Goal: Information Seeking & Learning: Learn about a topic

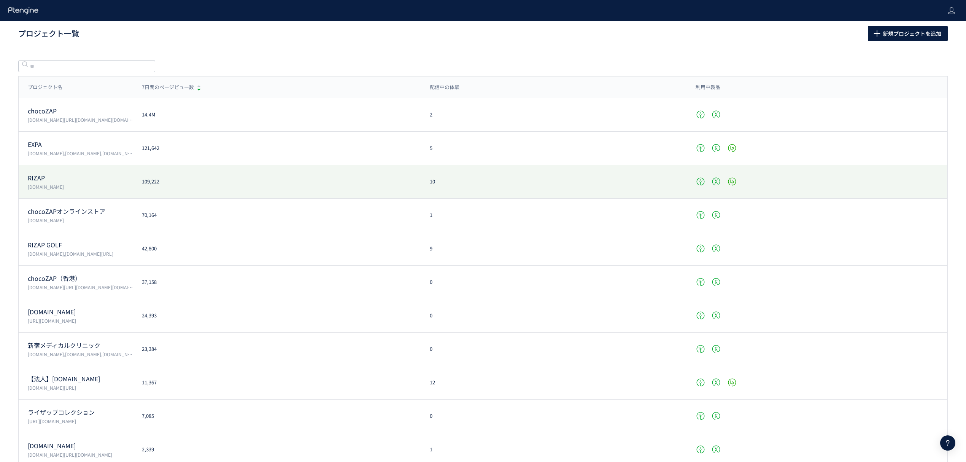
click at [46, 171] on div "RIZAP www.rizap.jp 109,222 10" at bounding box center [483, 181] width 928 height 33
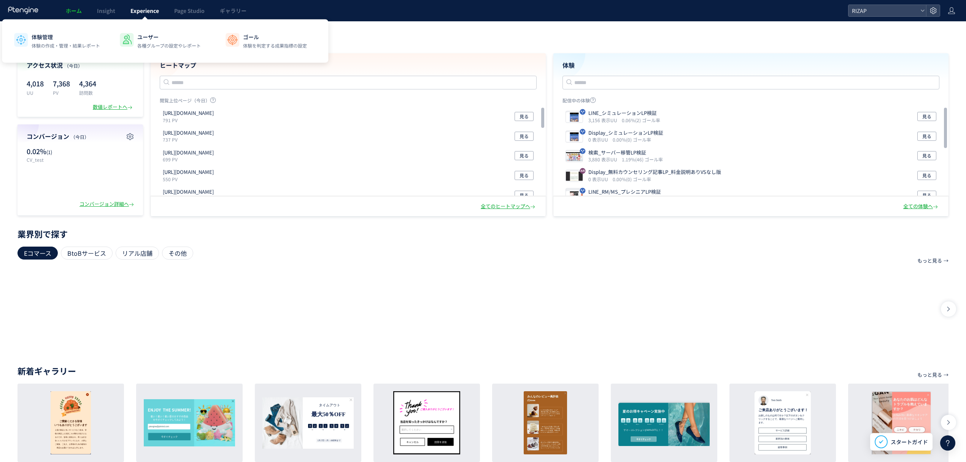
click at [148, 13] on span "Experience" at bounding box center [144, 11] width 29 height 8
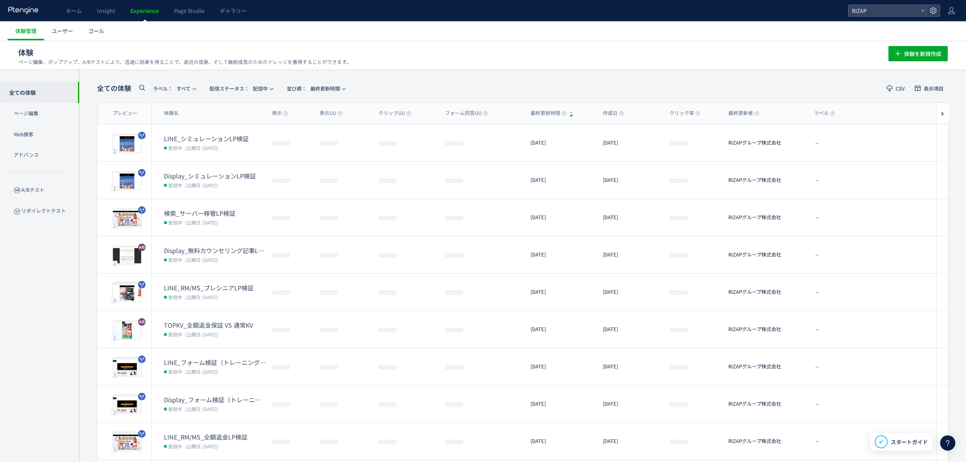
click at [98, 28] on span "ゴール" at bounding box center [96, 31] width 16 height 8
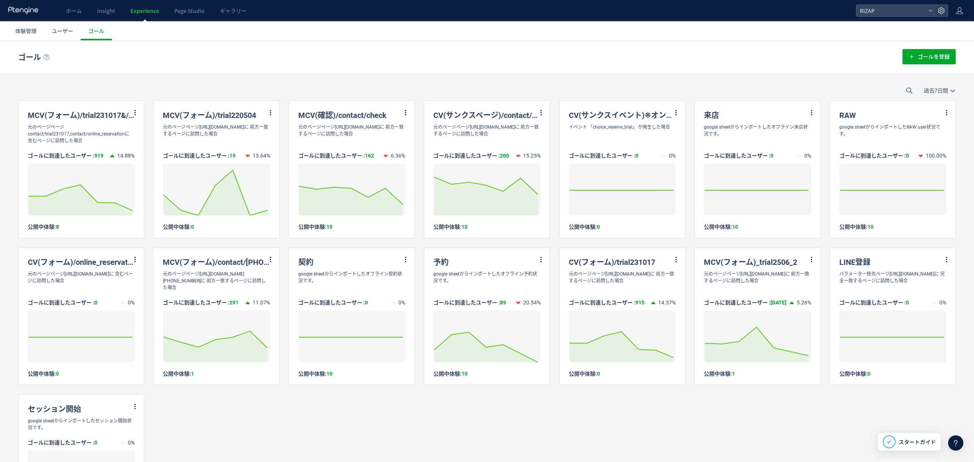
click at [923, 92] on span "過去7日間" at bounding box center [938, 90] width 31 height 6
click at [927, 134] on li "過去30日間" at bounding box center [925, 137] width 43 height 14
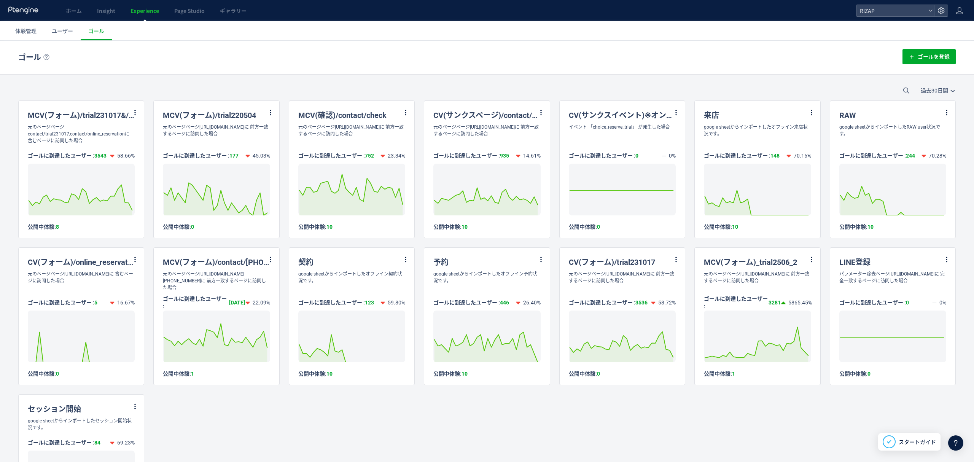
click at [780, 38] on ul "体験管理 ユーザー ゴール" at bounding box center [491, 30] width 966 height 19
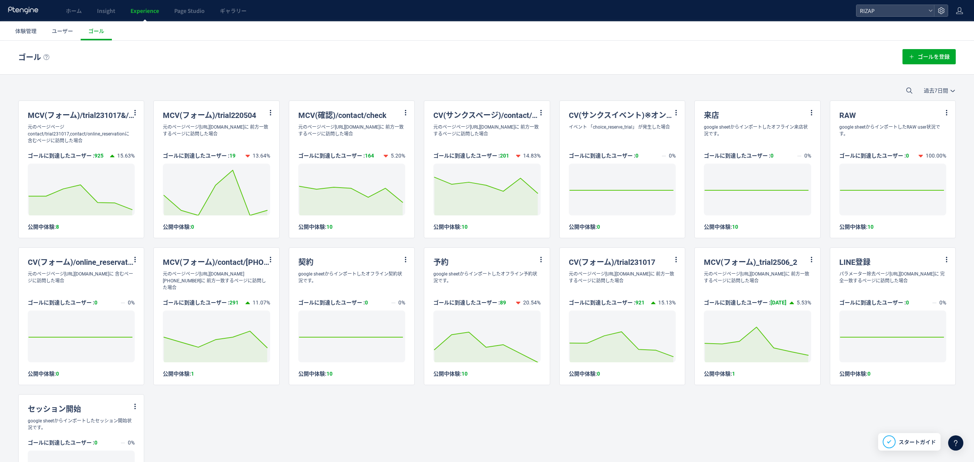
click at [145, 8] on span "Experience" at bounding box center [144, 11] width 29 height 8
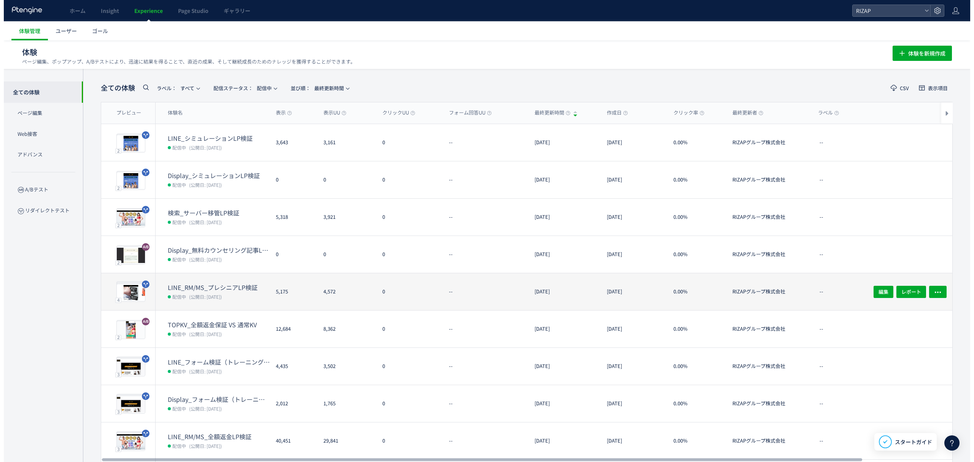
scroll to position [63, 0]
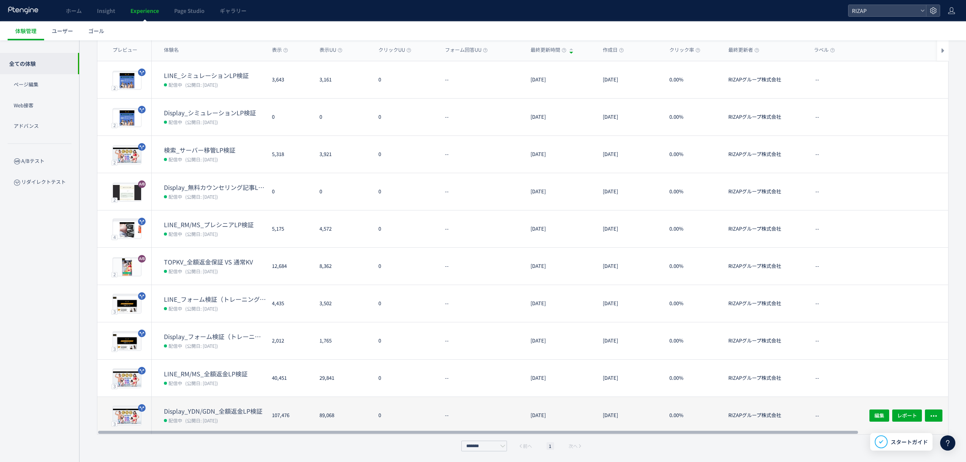
click at [211, 411] on dt "Display_YDN/GDN_全額返金LP検証" at bounding box center [215, 411] width 102 height 9
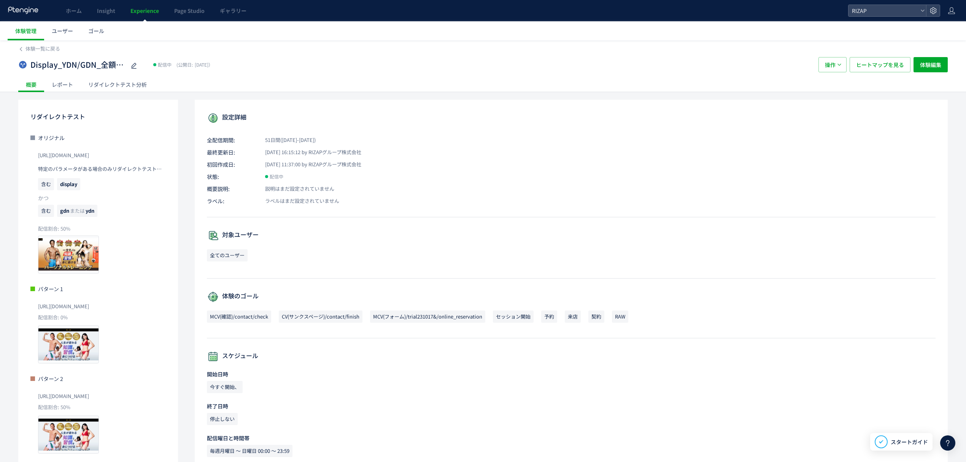
click at [62, 87] on div "レポート" at bounding box center [62, 84] width 37 height 15
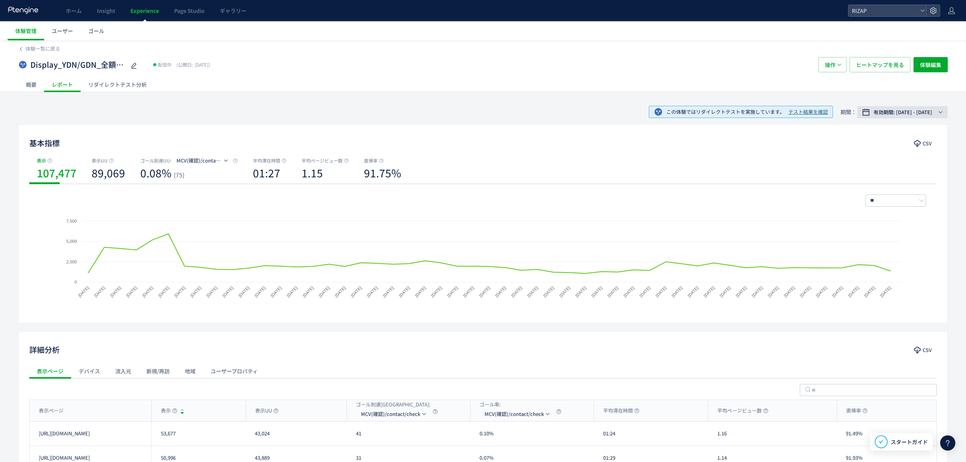
click at [908, 116] on span "有効期間: [DATE] - [DATE]" at bounding box center [903, 112] width 59 height 8
click at [883, 238] on span "期間指定" at bounding box center [879, 237] width 21 height 7
click at [911, 256] on span "適用" at bounding box center [909, 256] width 9 height 9
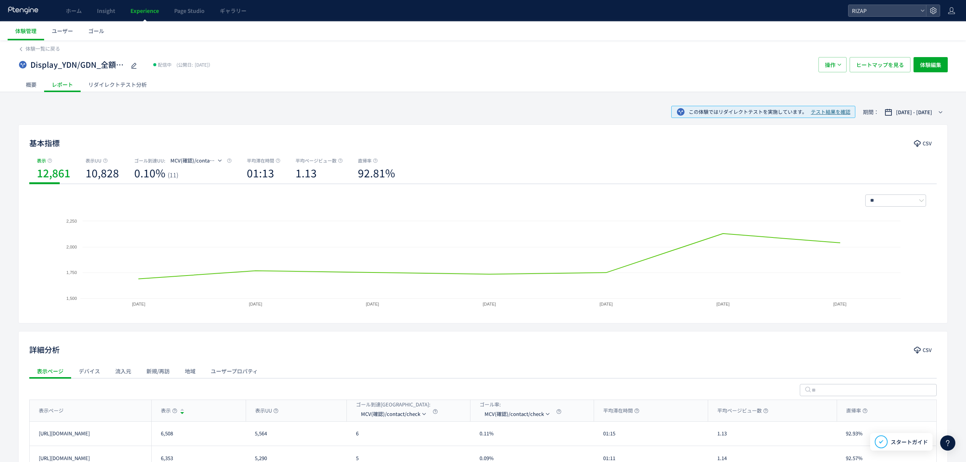
scroll to position [74, 0]
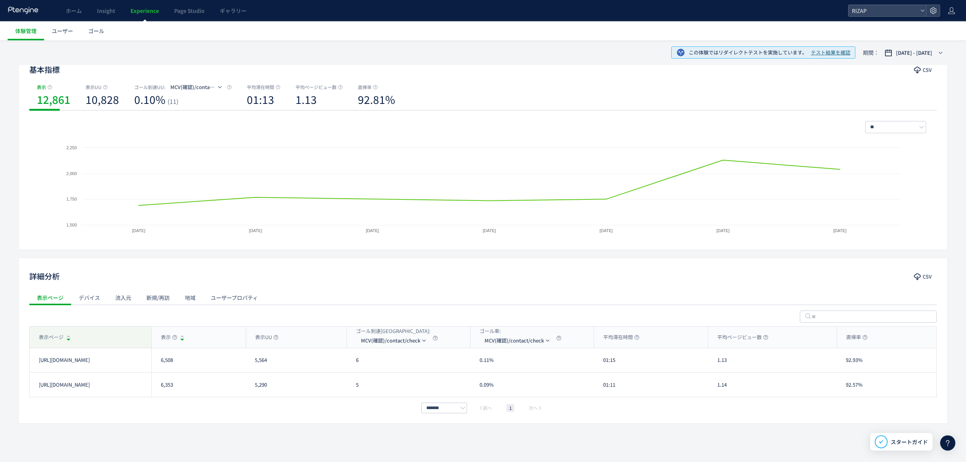
click at [90, 334] on div "表示ページ" at bounding box center [91, 336] width 122 height 21
drag, startPoint x: 183, startPoint y: 366, endPoint x: 161, endPoint y: 366, distance: 22.4
click at [161, 366] on div "6,353" at bounding box center [198, 360] width 94 height 24
copy div "6,353"
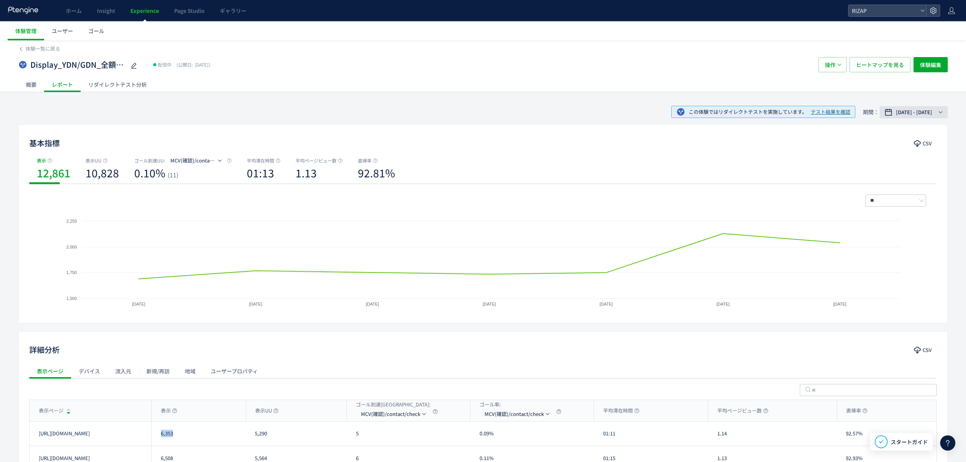
click at [920, 111] on span "[DATE] - [DATE]" at bounding box center [914, 112] width 36 height 8
click at [887, 237] on input "**********" at bounding box center [888, 238] width 29 height 6
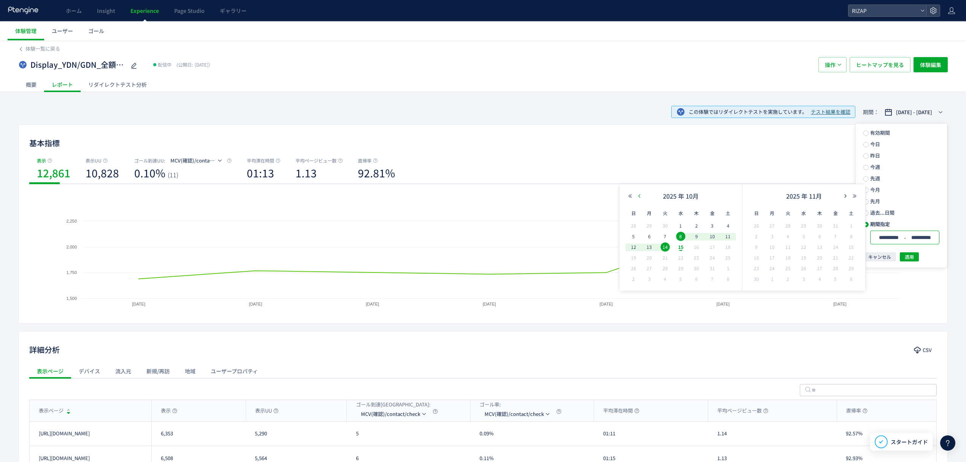
click at [641, 197] on icon "button" at bounding box center [639, 196] width 5 height 5
click at [638, 199] on div "[DATE]" at bounding box center [681, 197] width 110 height 15
click at [639, 195] on icon "button" at bounding box center [639, 196] width 5 height 5
click at [665, 268] on span "26" at bounding box center [665, 268] width 9 height 9
click at [912, 258] on span "適用" at bounding box center [909, 256] width 9 height 9
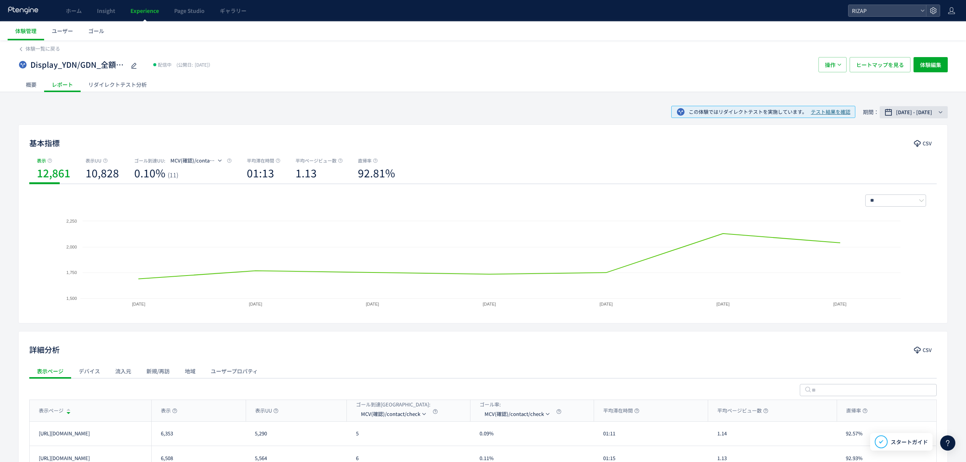
click at [896, 110] on span "[DATE] - [DATE]" at bounding box center [914, 112] width 36 height 8
click at [891, 242] on div "**********" at bounding box center [904, 237] width 69 height 14
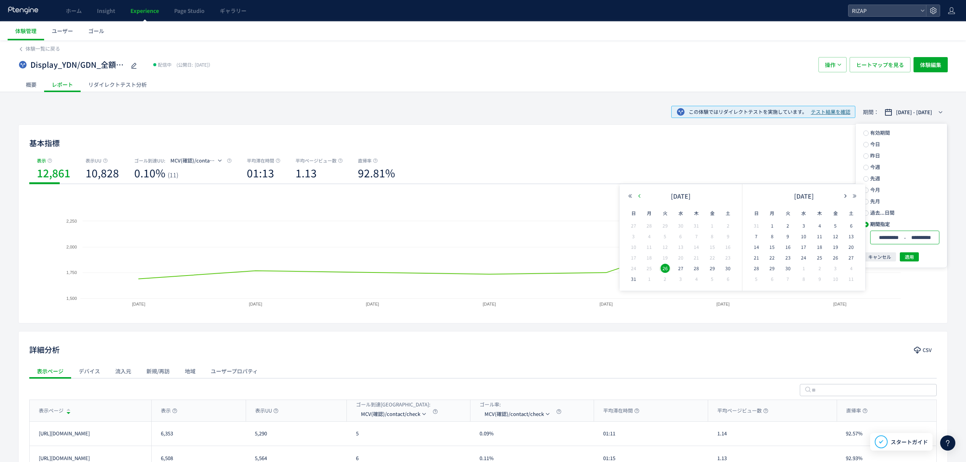
click at [641, 196] on icon "button" at bounding box center [639, 196] width 5 height 5
click at [847, 195] on icon "button" at bounding box center [845, 196] width 5 height 5
click at [790, 264] on span "26" at bounding box center [788, 268] width 9 height 9
type input "**********"
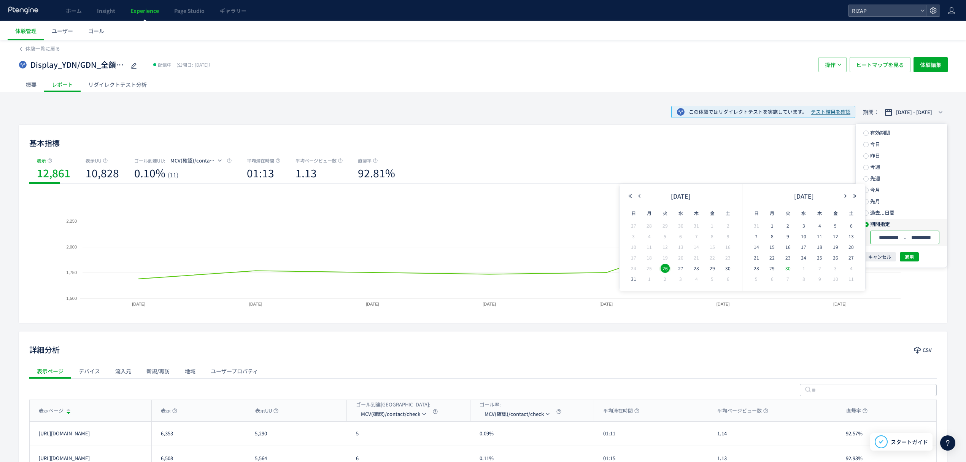
click at [911, 235] on input "**********" at bounding box center [921, 238] width 29 height 6
click at [663, 269] on span "26" at bounding box center [665, 268] width 9 height 9
click at [842, 195] on button "button" at bounding box center [845, 195] width 9 height 5
click at [788, 245] on span "14" at bounding box center [788, 246] width 9 height 9
type input "**********"
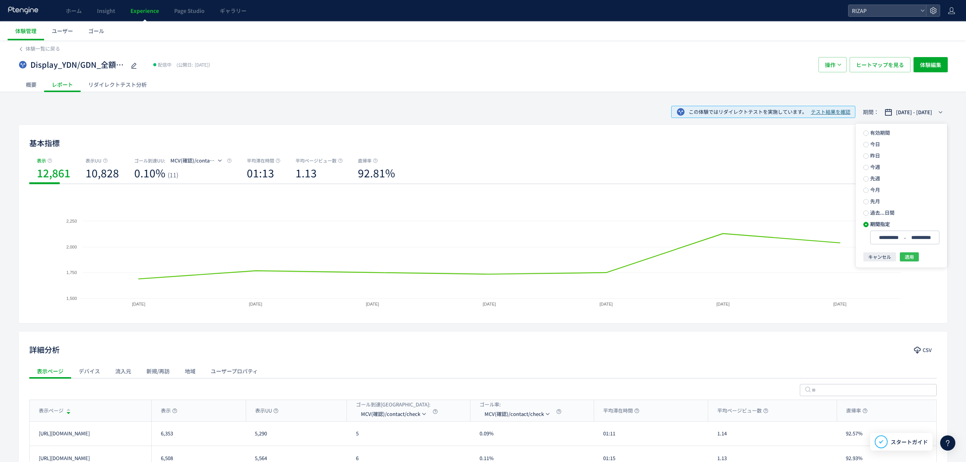
click at [903, 255] on button "適用" at bounding box center [909, 256] width 19 height 9
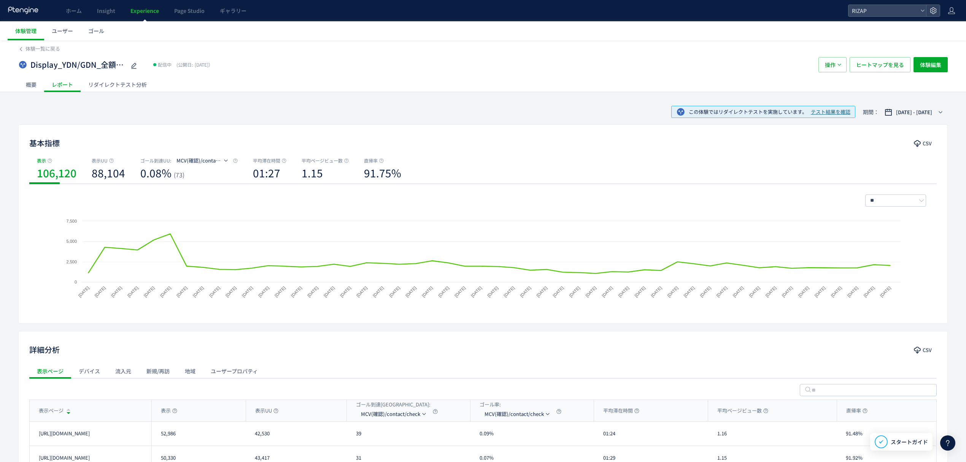
scroll to position [98, 0]
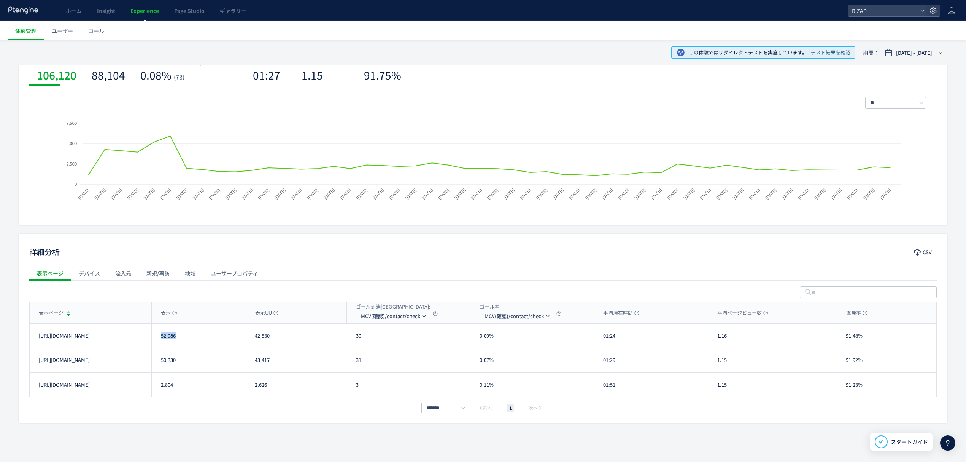
drag, startPoint x: 188, startPoint y: 337, endPoint x: 157, endPoint y: 336, distance: 30.4
click at [157, 336] on div "52,986" at bounding box center [198, 336] width 94 height 24
copy div "52,986"
drag, startPoint x: 180, startPoint y: 362, endPoint x: 160, endPoint y: 366, distance: 20.1
click at [160, 366] on div "50,330" at bounding box center [198, 360] width 94 height 24
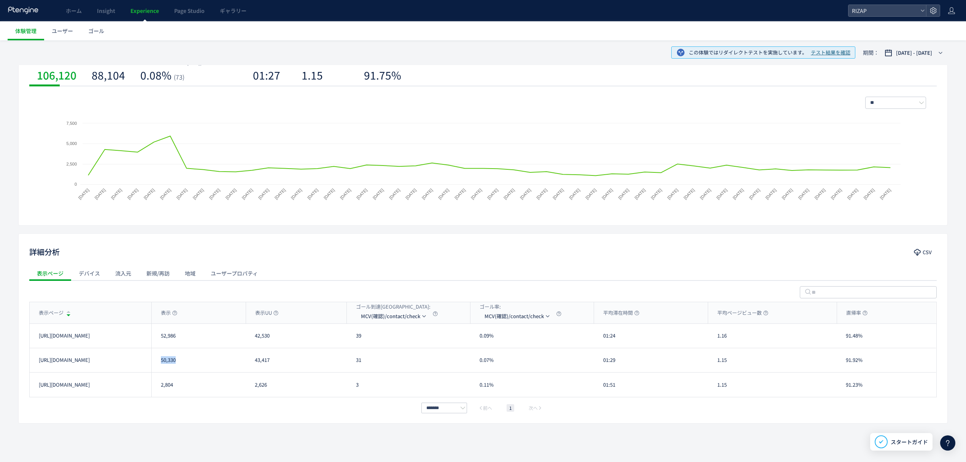
copy div "50,330"
drag, startPoint x: 378, startPoint y: 366, endPoint x: 382, endPoint y: 364, distance: 4.1
click at [378, 366] on li "MCV(フォーム)/trial231017&/online_reservation" at bounding box center [394, 366] width 76 height 14
click at [365, 334] on div "912" at bounding box center [409, 336] width 124 height 24
drag, startPoint x: 367, startPoint y: 341, endPoint x: 353, endPoint y: 342, distance: 14.1
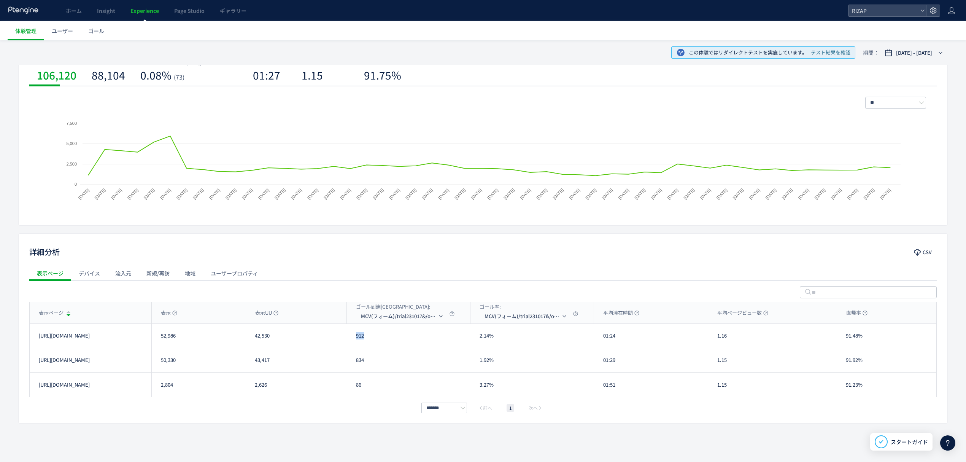
click at [353, 342] on div "912" at bounding box center [409, 336] width 124 height 24
copy div "912"
drag, startPoint x: 370, startPoint y: 361, endPoint x: 353, endPoint y: 361, distance: 16.4
click at [353, 361] on div "834" at bounding box center [409, 360] width 124 height 24
copy div "834"
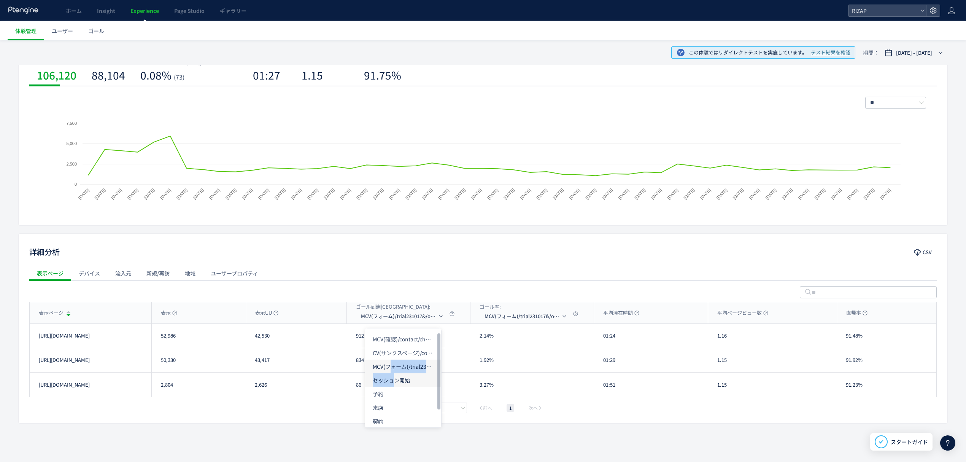
drag, startPoint x: 391, startPoint y: 372, endPoint x: 391, endPoint y: 378, distance: 6.5
click at [391, 377] on div "MCV(確認)/contact/check CV(サンクスページ)/contact/finish MCV(フォーム)/trial231017&/online_…" at bounding box center [403, 377] width 76 height 91
click at [391, 362] on li "MCV(フォーム)/trial231017&/online_reservation" at bounding box center [403, 366] width 76 height 14
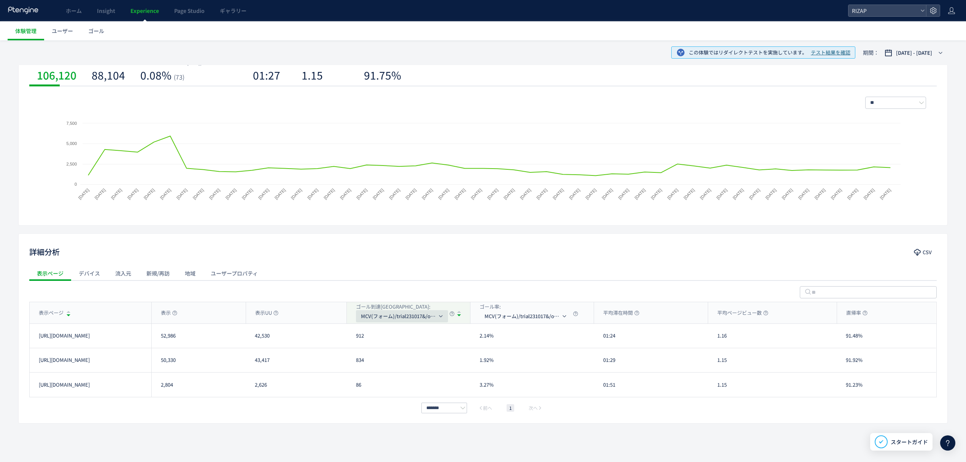
click at [383, 321] on span "MCV(フォーム)/trial231017&/online_reservation" at bounding box center [399, 316] width 76 height 12
click at [380, 346] on li "CV(サンクスページ)/contact/finish" at bounding box center [403, 353] width 76 height 14
drag, startPoint x: 369, startPoint y: 340, endPoint x: 350, endPoint y: 338, distance: 18.7
click at [350, 338] on div "34" at bounding box center [409, 336] width 124 height 24
copy div "34"
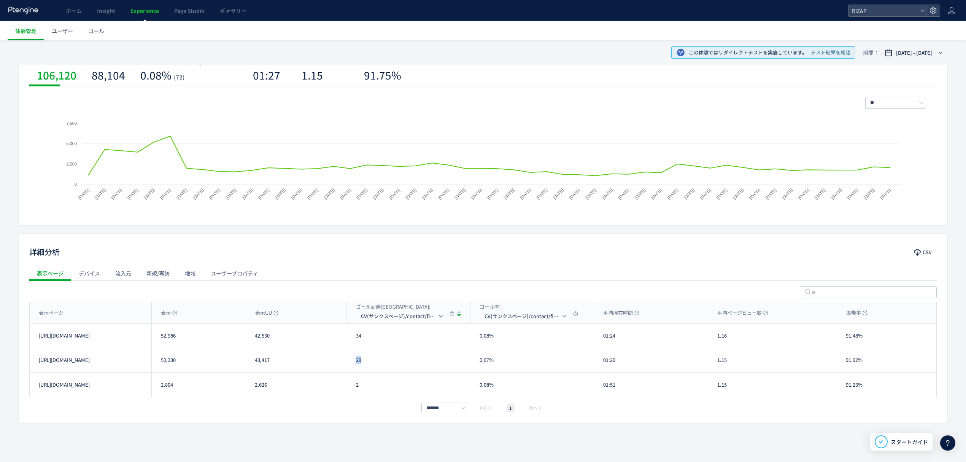
drag, startPoint x: 370, startPoint y: 364, endPoint x: 355, endPoint y: 364, distance: 14.5
click at [355, 364] on div "29" at bounding box center [409, 360] width 124 height 24
copy div "29"
drag, startPoint x: 625, startPoint y: 342, endPoint x: 604, endPoint y: 342, distance: 20.5
click at [604, 342] on div "01:24" at bounding box center [651, 336] width 114 height 24
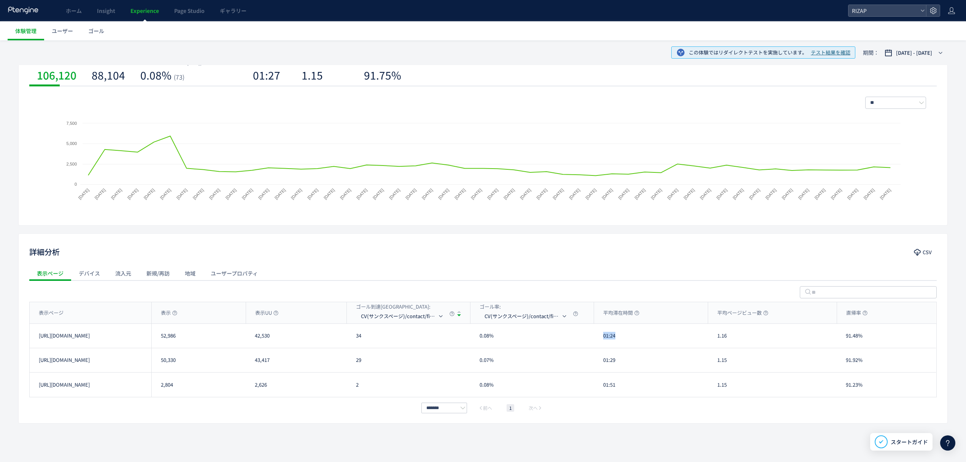
copy div "01:24"
drag, startPoint x: 604, startPoint y: 364, endPoint x: 595, endPoint y: 364, distance: 9.5
click at [595, 364] on div "01:29" at bounding box center [651, 360] width 114 height 24
copy div "01:29"
drag, startPoint x: 711, startPoint y: 335, endPoint x: 705, endPoint y: 335, distance: 5.7
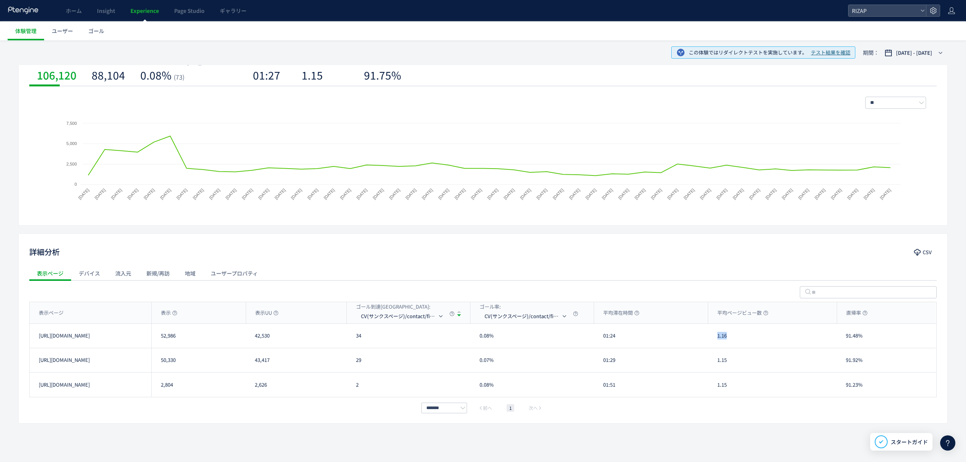
click at [705, 335] on div "[URL][DOMAIN_NAME] 52,986 42,530 34 0.08% 01:24 1.16 91.48% [URL][DOMAIN_NAME]" at bounding box center [483, 336] width 906 height 24
copy div "1.16"
drag, startPoint x: 722, startPoint y: 366, endPoint x: 711, endPoint y: 364, distance: 11.1
click at [711, 364] on div "1.15" at bounding box center [772, 360] width 129 height 24
drag, startPoint x: 866, startPoint y: 341, endPoint x: 842, endPoint y: 339, distance: 23.7
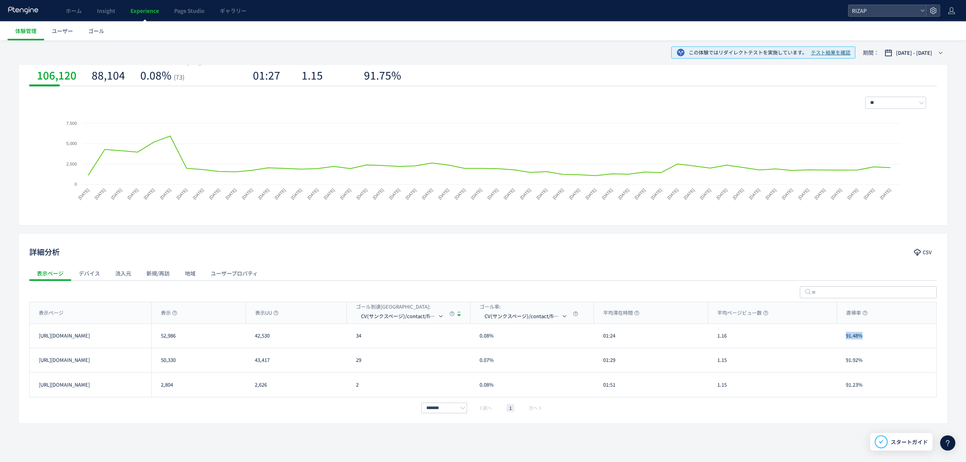
click at [842, 339] on div "91.48%" at bounding box center [886, 336] width 99 height 24
drag, startPoint x: 868, startPoint y: 359, endPoint x: 838, endPoint y: 359, distance: 30.0
click at [838, 359] on div "91.92%" at bounding box center [886, 360] width 99 height 24
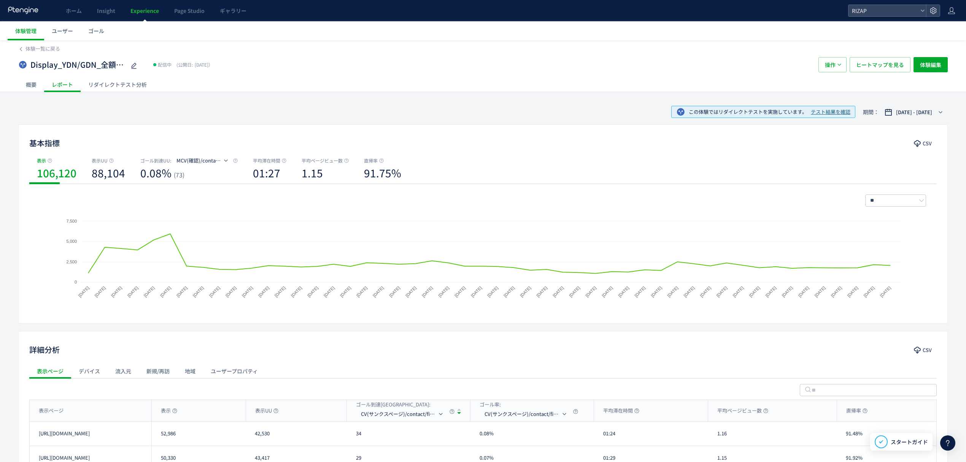
click at [127, 84] on div "リダイレクトテスト分析" at bounding box center [118, 84] width 74 height 15
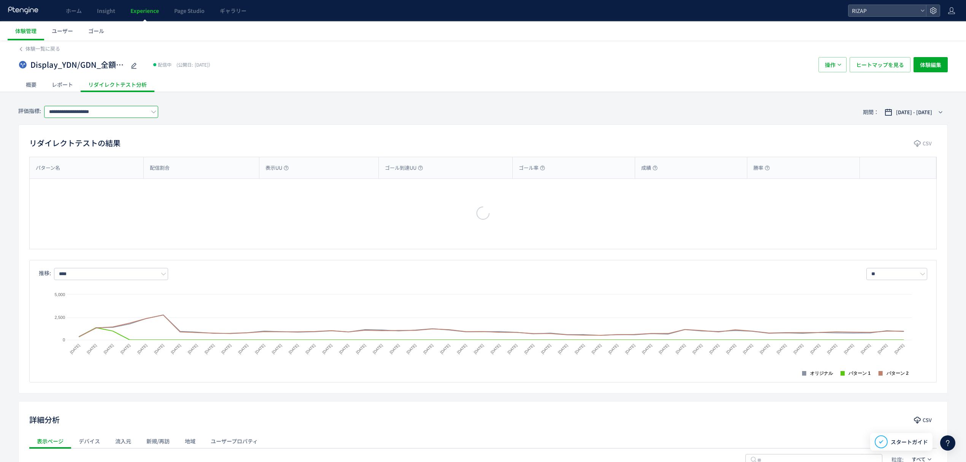
click at [93, 110] on input "**********" at bounding box center [101, 112] width 114 height 12
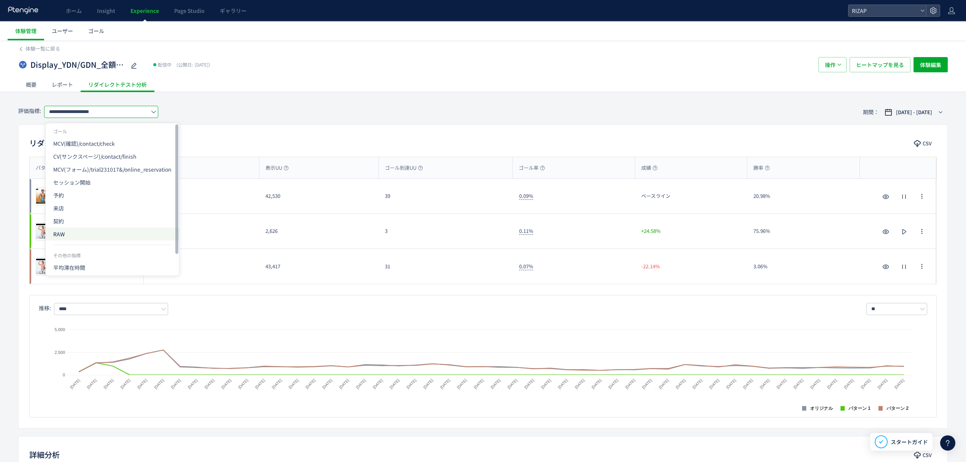
click at [72, 232] on span "RAW" at bounding box center [112, 233] width 118 height 13
type input "***"
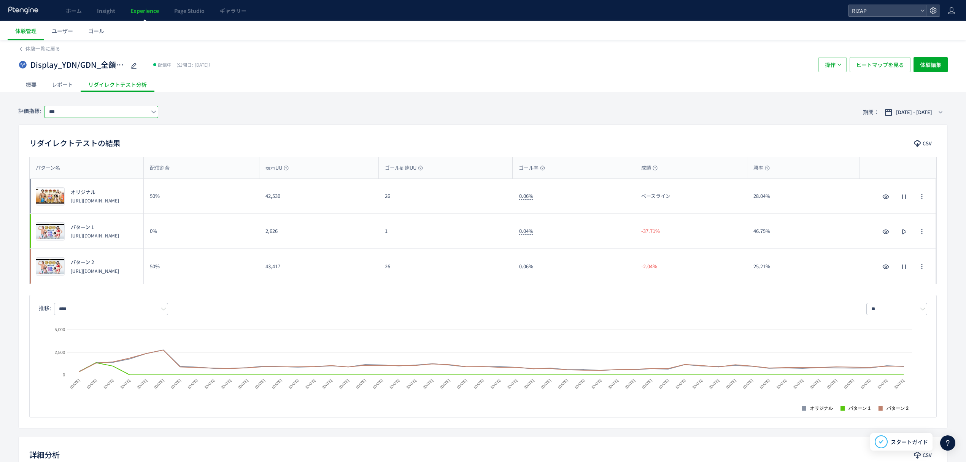
click at [49, 168] on span "パターン名" at bounding box center [48, 167] width 24 height 7
drag, startPoint x: 391, startPoint y: 195, endPoint x: 386, endPoint y: 195, distance: 5.7
click at [386, 195] on div "26" at bounding box center [446, 196] width 134 height 35
click at [898, 70] on span "ヒートマップを見る" at bounding box center [880, 64] width 48 height 15
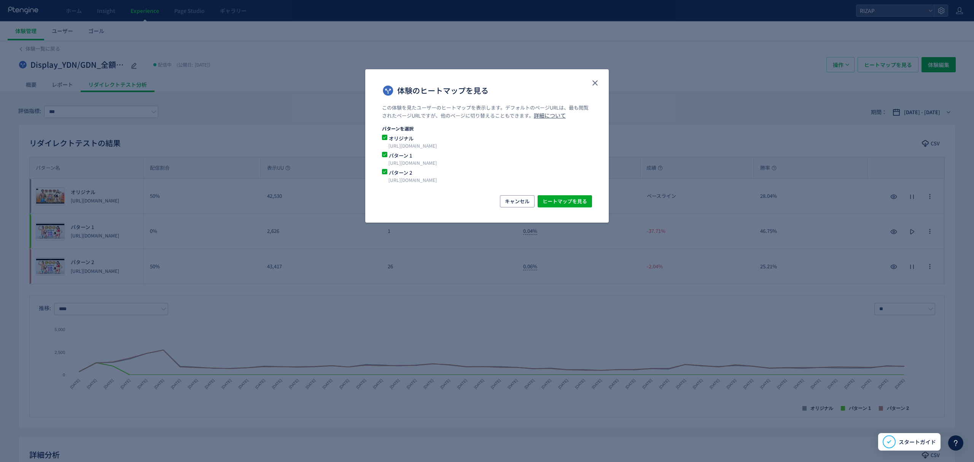
click at [400, 154] on span "パターン 1" at bounding box center [482, 155] width 190 height 7
click at [579, 202] on span "ヒートマップを見る" at bounding box center [564, 201] width 45 height 12
click at [593, 84] on use "close" at bounding box center [594, 82] width 5 height 5
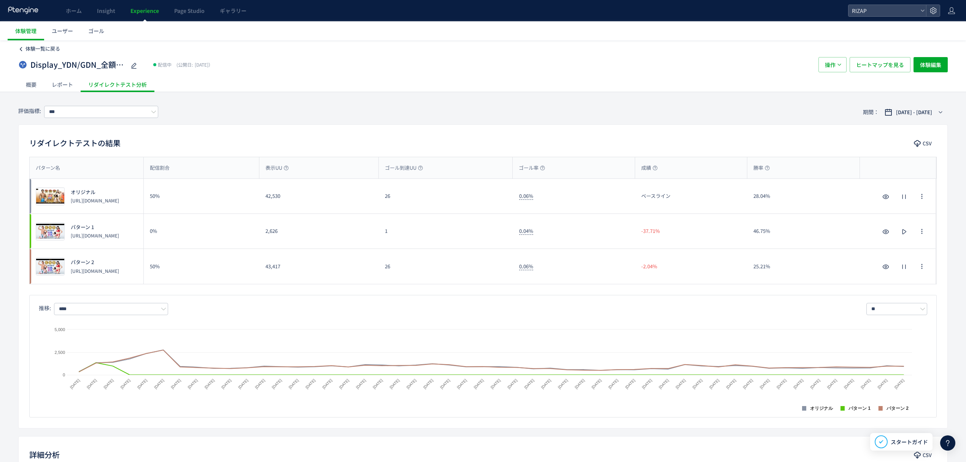
click at [49, 49] on span "体験一覧に戻る" at bounding box center [42, 48] width 35 height 7
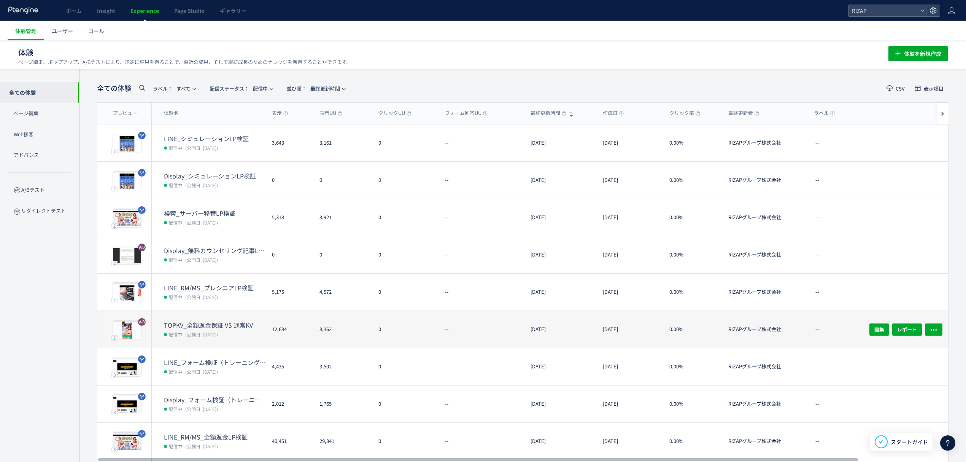
click at [226, 323] on dt "TOPKV_全額返金保証 VS 通常KV" at bounding box center [215, 325] width 102 height 9
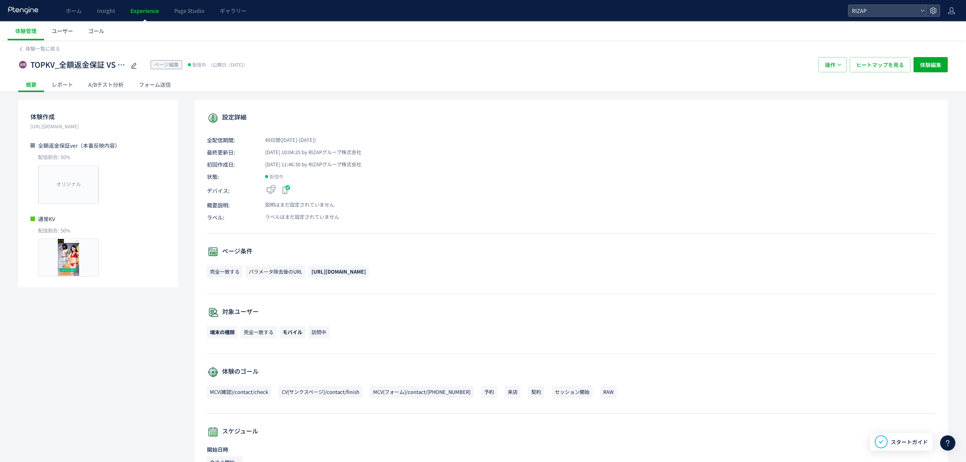
click at [70, 87] on div "レポート" at bounding box center [62, 84] width 37 height 15
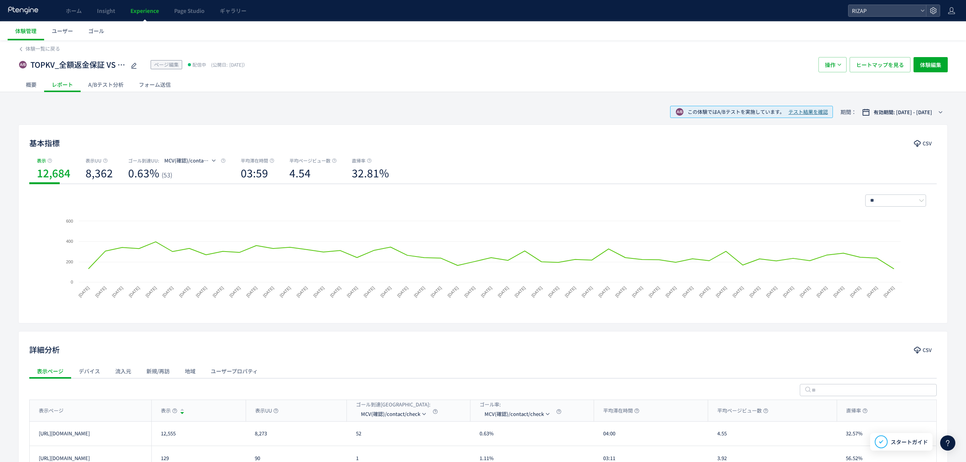
click at [107, 87] on div "A/Bテスト分析" at bounding box center [106, 84] width 51 height 15
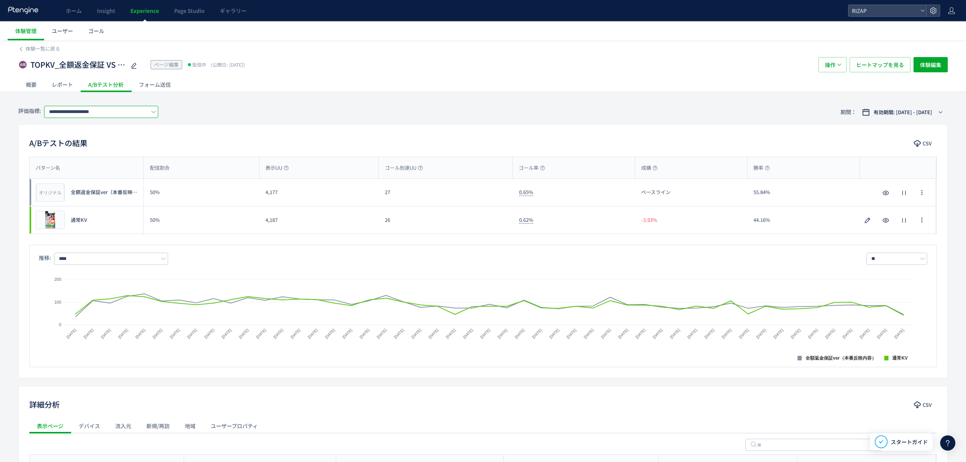
click at [127, 113] on input "**********" at bounding box center [101, 112] width 114 height 12
click at [100, 154] on span "CV(サンクスページ)/contact/finish" at bounding box center [105, 156] width 104 height 13
drag, startPoint x: 288, startPoint y: 200, endPoint x: 257, endPoint y: 198, distance: 31.3
click at [257, 198] on div "オリジナル プレビュー 全額返金保証ver（本番反映内容） 50% 4,177 34 0.81% ベースライン 21.22% オリジナル プレビュー 全額返金…" at bounding box center [483, 192] width 906 height 27
drag, startPoint x: 284, startPoint y: 224, endPoint x: 261, endPoint y: 223, distance: 23.2
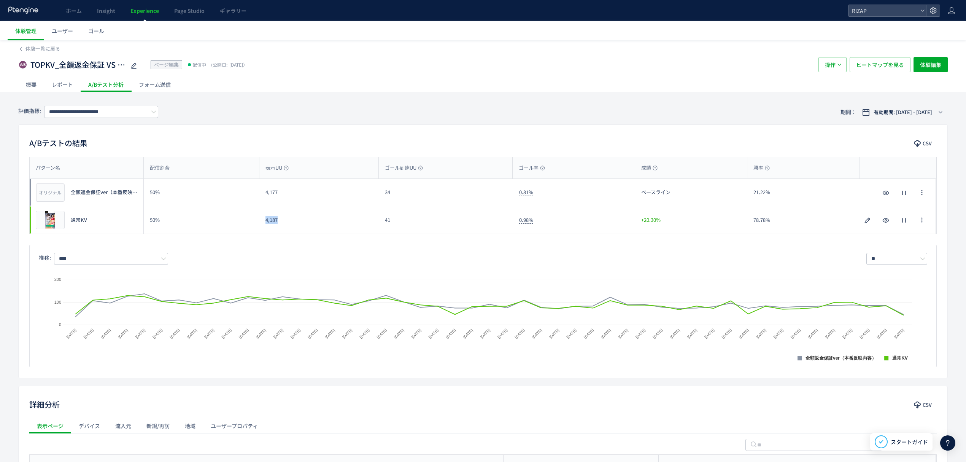
click at [261, 223] on div "4,187" at bounding box center [318, 219] width 119 height 27
drag, startPoint x: 391, startPoint y: 196, endPoint x: 383, endPoint y: 195, distance: 8.5
click at [383, 195] on div "34" at bounding box center [446, 192] width 134 height 27
click at [388, 223] on div "41" at bounding box center [446, 219] width 134 height 27
drag, startPoint x: 380, startPoint y: 223, endPoint x: 388, endPoint y: 223, distance: 8.0
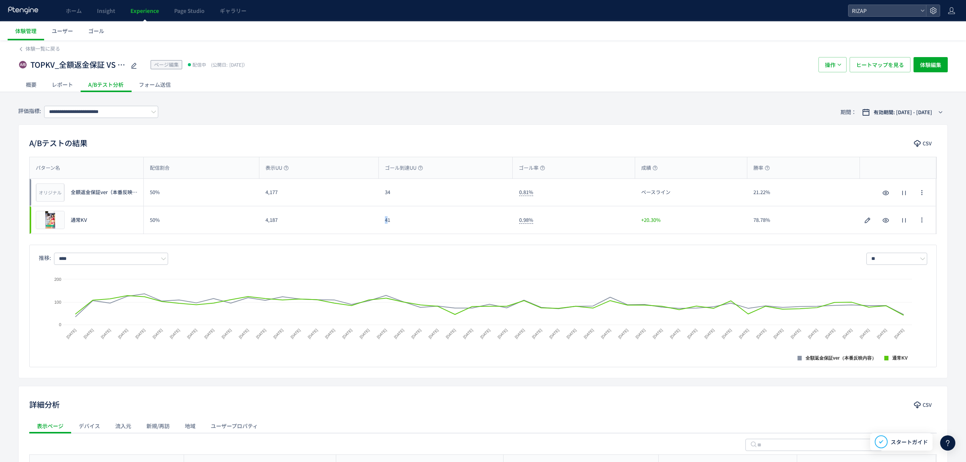
click at [388, 223] on div "41" at bounding box center [446, 219] width 134 height 27
drag, startPoint x: 393, startPoint y: 223, endPoint x: 384, endPoint y: 223, distance: 8.4
click at [384, 223] on div "41" at bounding box center [446, 219] width 134 height 27
click at [104, 110] on input "**********" at bounding box center [101, 112] width 114 height 12
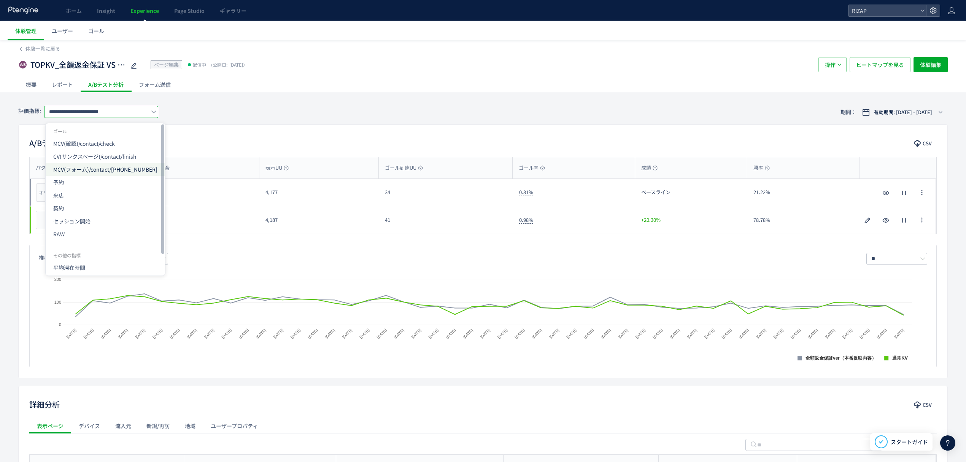
click at [77, 172] on span "MCV(フォーム)/contact/[PHONE_NUMBER]" at bounding box center [105, 169] width 104 height 13
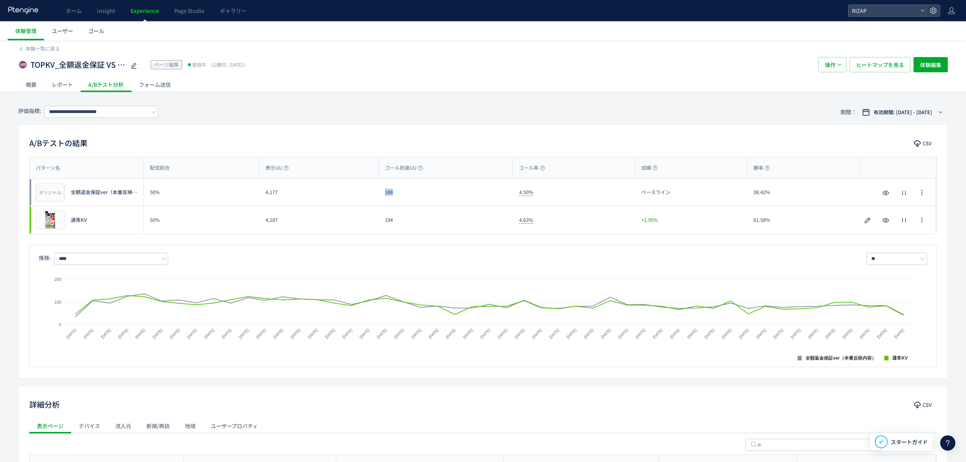
click at [379, 199] on div "188" at bounding box center [446, 192] width 134 height 27
drag, startPoint x: 391, startPoint y: 224, endPoint x: 381, endPoint y: 224, distance: 10.3
click at [382, 224] on div "194" at bounding box center [446, 219] width 134 height 27
click at [108, 114] on input "**********" at bounding box center [101, 112] width 114 height 12
click at [294, 138] on div "A/Bテストの結果 CSV" at bounding box center [483, 144] width 929 height 14
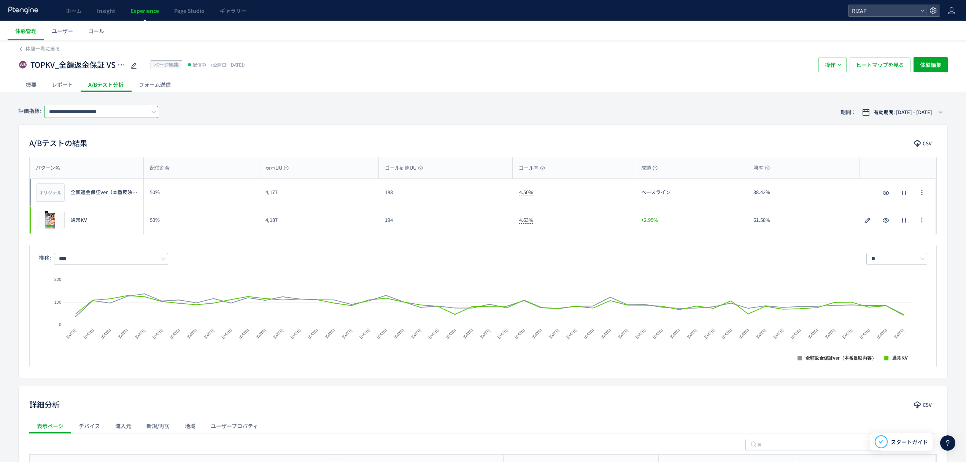
click at [130, 112] on input "**********" at bounding box center [101, 112] width 114 height 12
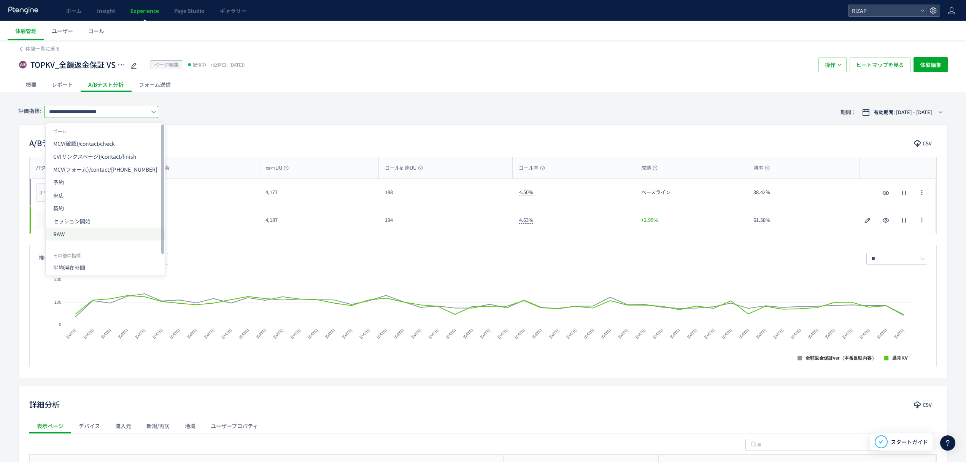
click at [65, 236] on span "RAW" at bounding box center [105, 233] width 104 height 13
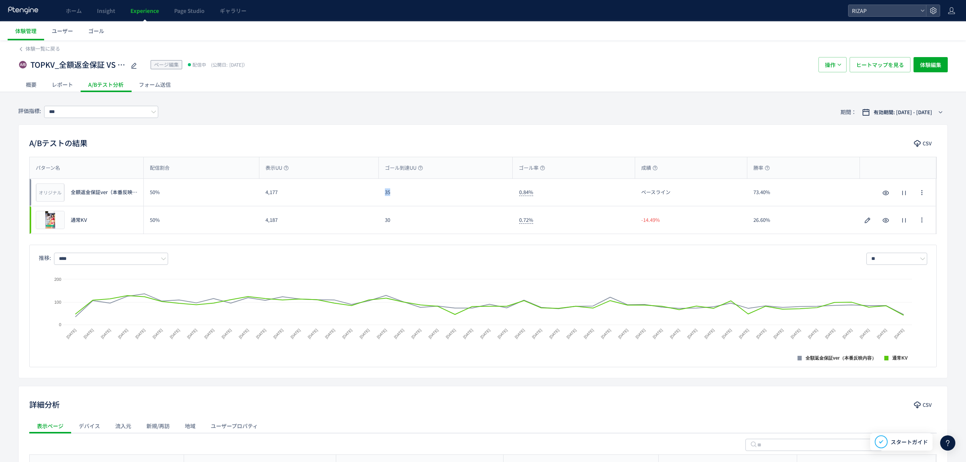
drag, startPoint x: 394, startPoint y: 196, endPoint x: 380, endPoint y: 194, distance: 13.9
click at [380, 194] on div "35" at bounding box center [446, 192] width 134 height 27
click at [378, 218] on div "プレビュー 通常KV 50% 4,187 30 0.72% -14.49% 26.60% プレビュー 通常KV" at bounding box center [483, 219] width 906 height 27
click at [76, 114] on input "***" at bounding box center [101, 112] width 114 height 12
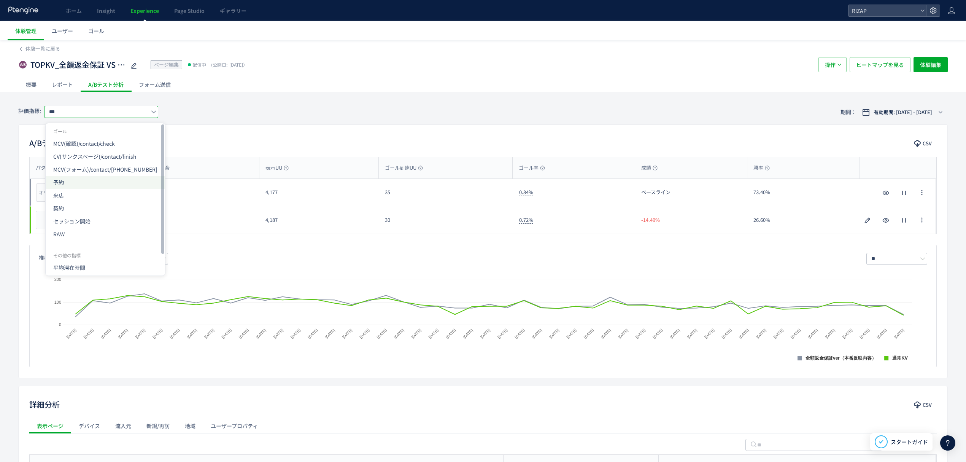
click at [66, 183] on span "予約" at bounding box center [105, 182] width 104 height 13
type input "**"
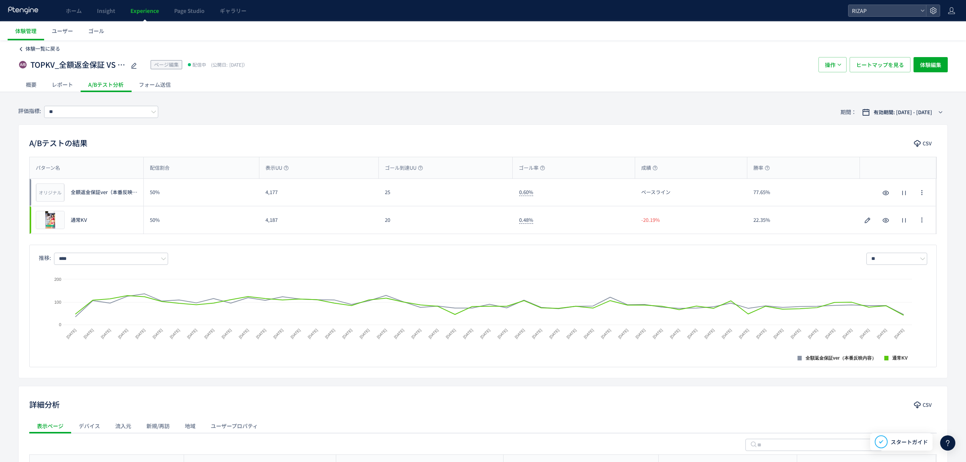
click at [52, 48] on span "体験一覧に戻る" at bounding box center [42, 48] width 35 height 7
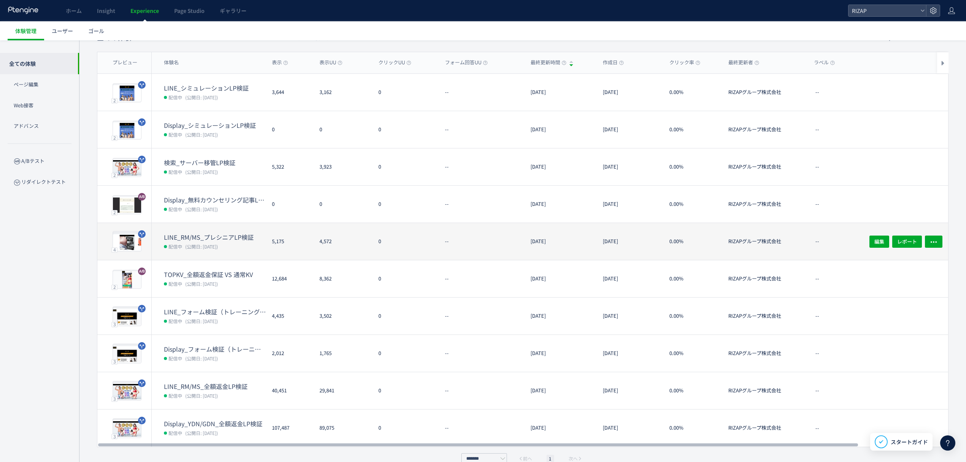
scroll to position [63, 0]
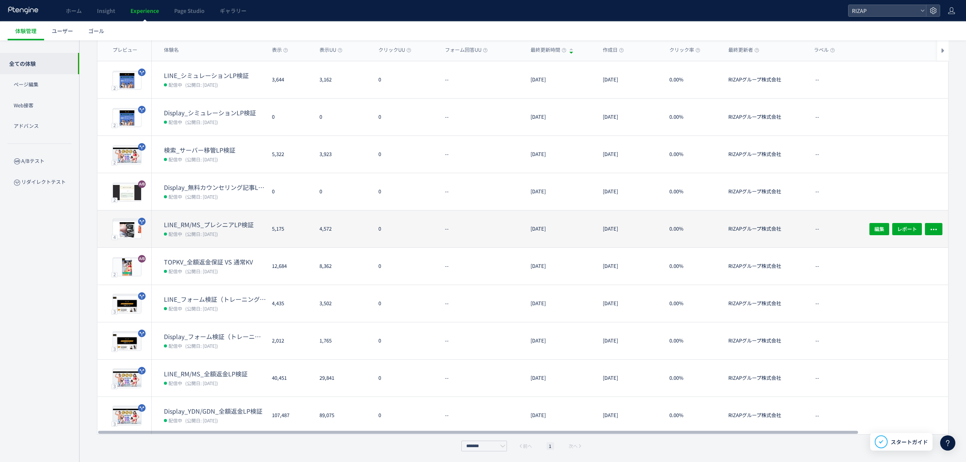
click at [196, 227] on dt "LINE_RM/MS_プレシニアLP検証" at bounding box center [215, 224] width 102 height 9
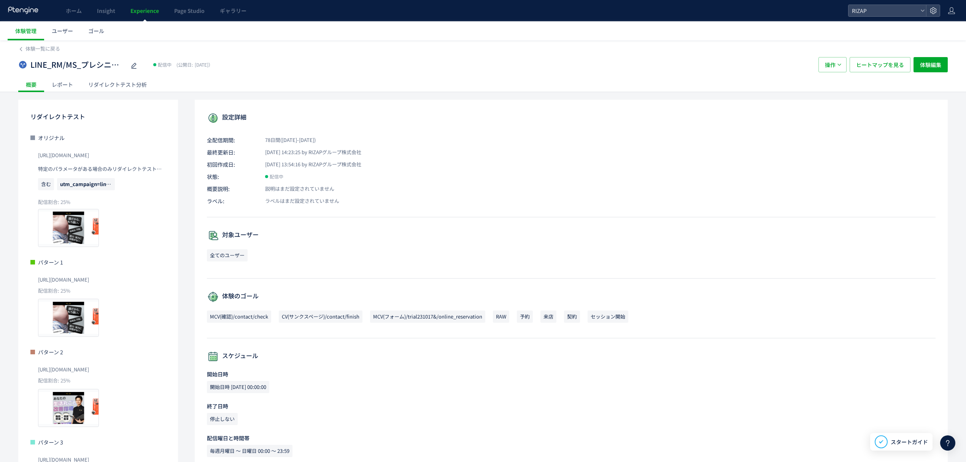
click at [68, 81] on div "レポート" at bounding box center [62, 84] width 37 height 15
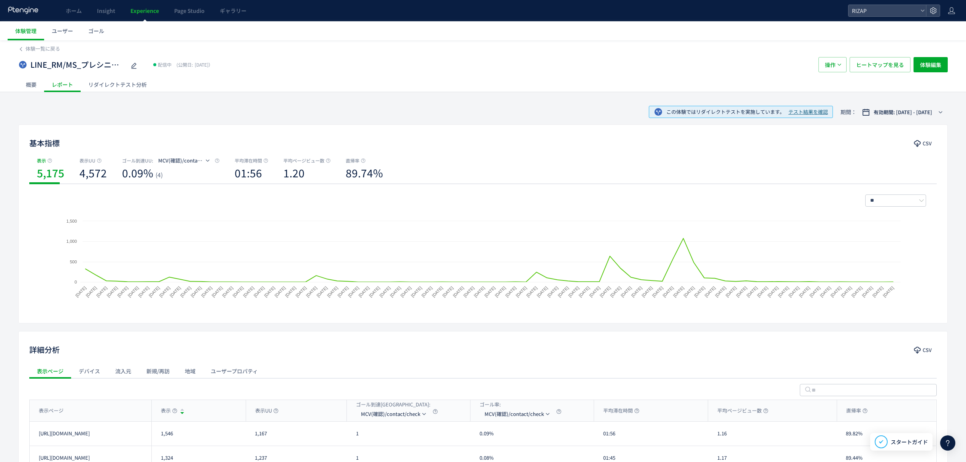
click at [135, 86] on div "リダイレクトテスト分析" at bounding box center [118, 84] width 74 height 15
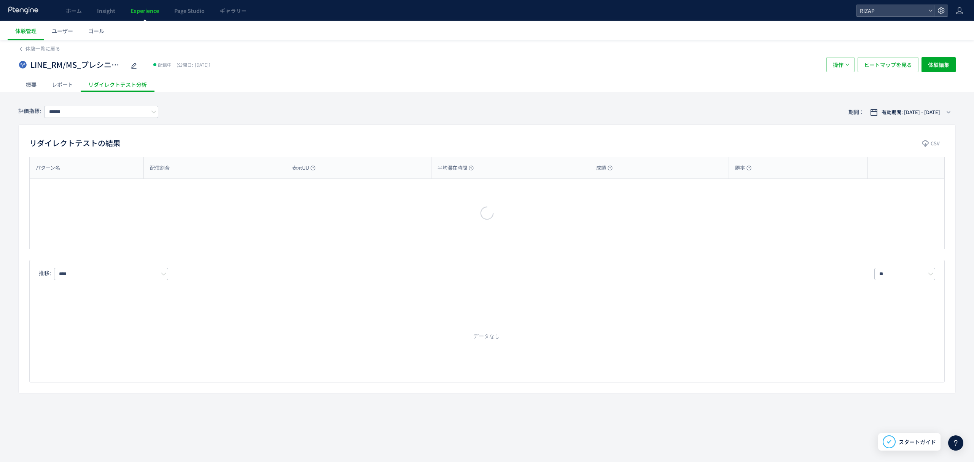
type input "**********"
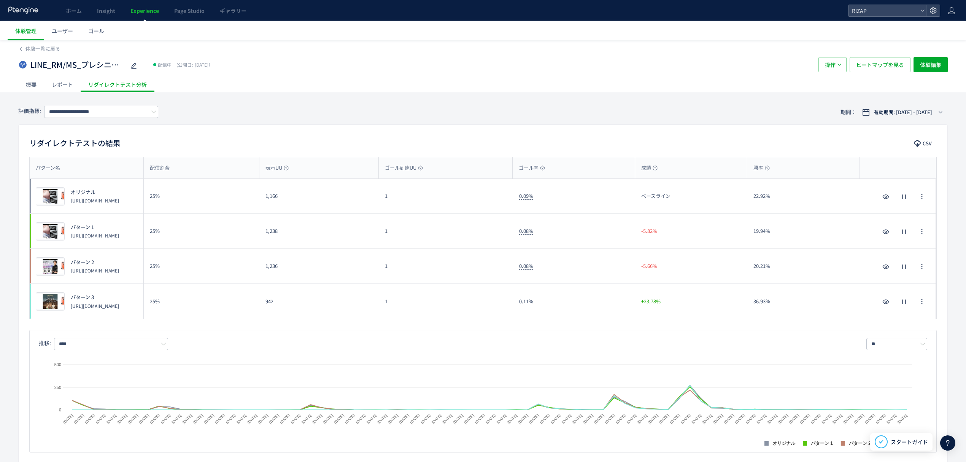
click at [66, 87] on div "レポート" at bounding box center [62, 84] width 37 height 15
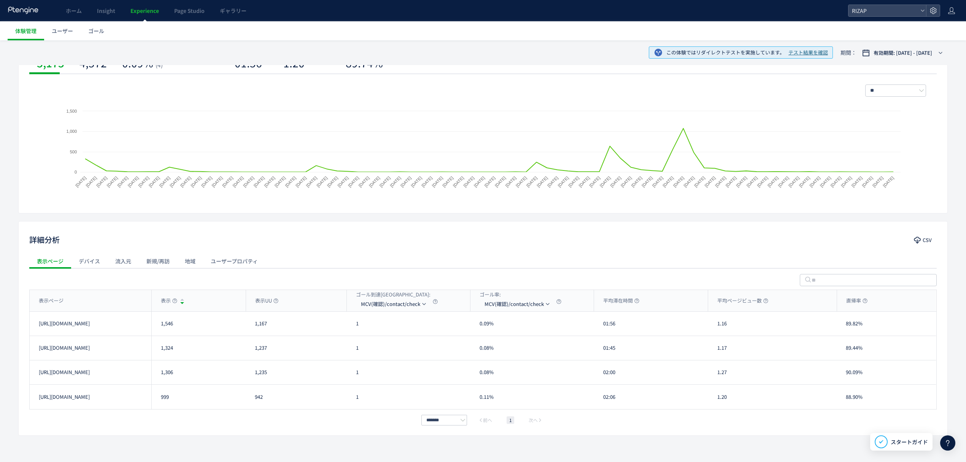
scroll to position [122, 0]
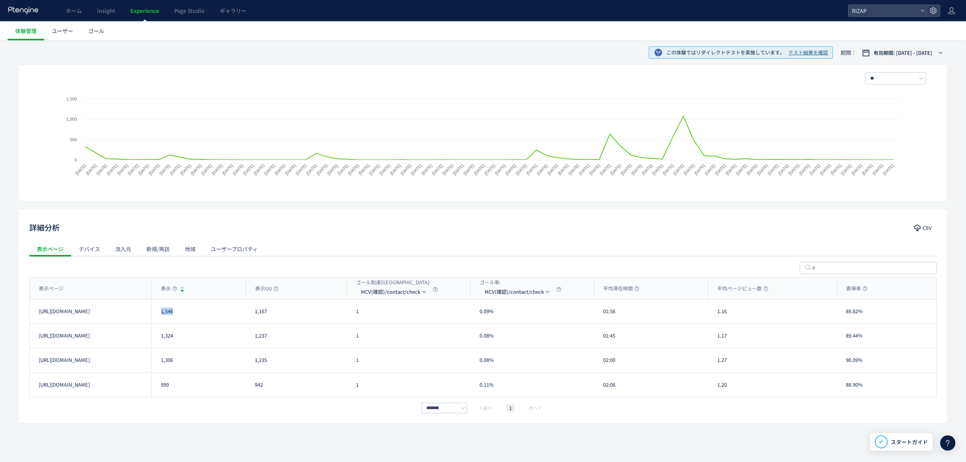
drag, startPoint x: 174, startPoint y: 312, endPoint x: 158, endPoint y: 312, distance: 15.6
click at [158, 312] on div "1,546" at bounding box center [198, 311] width 94 height 24
click at [192, 355] on div "1,306" at bounding box center [198, 360] width 94 height 24
drag, startPoint x: 175, startPoint y: 337, endPoint x: 156, endPoint y: 337, distance: 19.8
click at [156, 337] on div "1,324" at bounding box center [198, 336] width 94 height 24
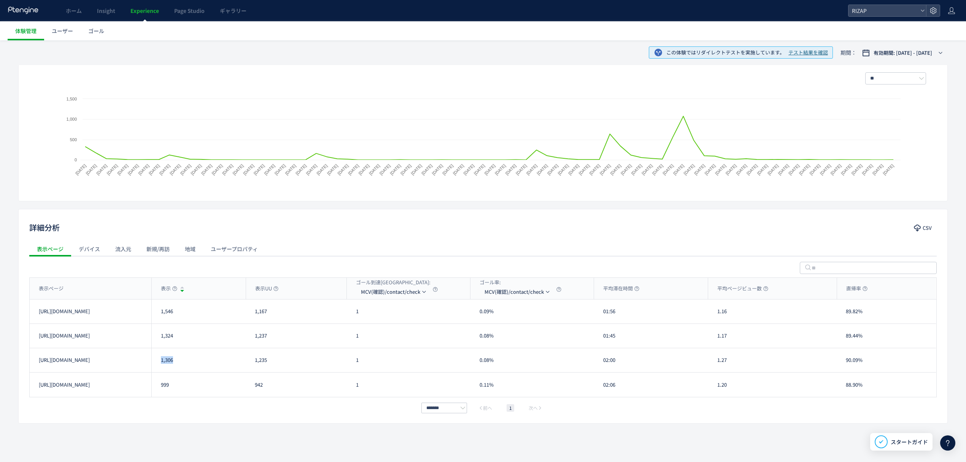
drag, startPoint x: 183, startPoint y: 366, endPoint x: 159, endPoint y: 365, distance: 24.4
click at [159, 365] on div "1,306" at bounding box center [198, 360] width 94 height 24
drag, startPoint x: 172, startPoint y: 390, endPoint x: 156, endPoint y: 389, distance: 16.8
click at [156, 389] on div "999" at bounding box center [198, 384] width 94 height 24
click at [397, 329] on li "CV(サンクスページ)/contact/finish" at bounding box center [394, 328] width 76 height 14
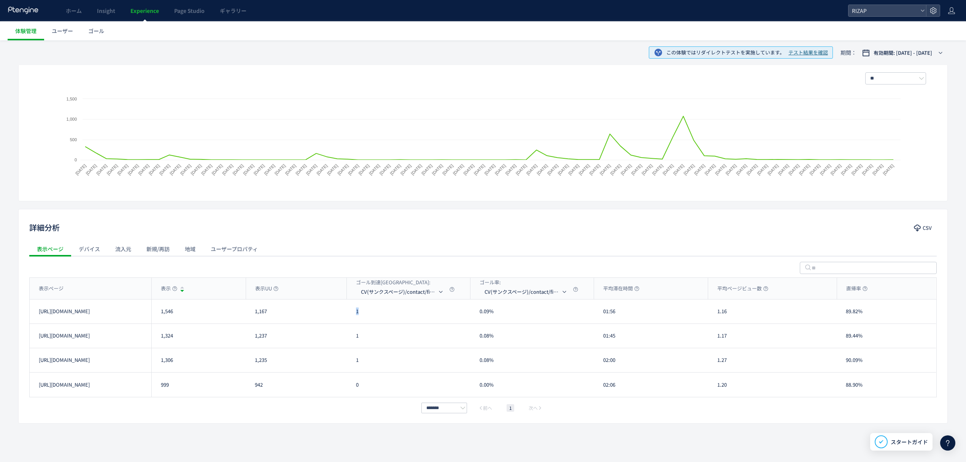
drag, startPoint x: 367, startPoint y: 312, endPoint x: 350, endPoint y: 312, distance: 17.5
click at [350, 312] on div "1" at bounding box center [409, 311] width 124 height 24
click at [404, 340] on li "MCV(フォーム)/trial231017&/online_reservation" at bounding box center [403, 342] width 76 height 14
drag, startPoint x: 379, startPoint y: 316, endPoint x: 355, endPoint y: 316, distance: 24.0
click at [355, 316] on div "16" at bounding box center [409, 311] width 124 height 24
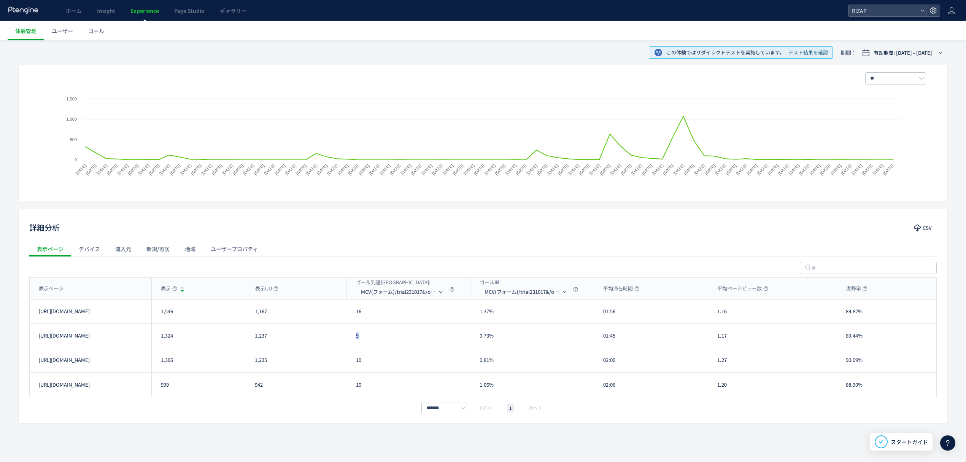
drag, startPoint x: 358, startPoint y: 339, endPoint x: 346, endPoint y: 338, distance: 12.2
click at [346, 338] on div "[URL][DOMAIN_NAME] 1,324 1,237 9 0.73% 01:45 1.17 89.44% [URL][DOMAIN_NAME]" at bounding box center [483, 336] width 906 height 24
click at [352, 362] on div "10" at bounding box center [409, 360] width 124 height 24
drag, startPoint x: 616, startPoint y: 315, endPoint x: 603, endPoint y: 315, distance: 12.9
click at [603, 315] on div "01:56" at bounding box center [651, 311] width 114 height 24
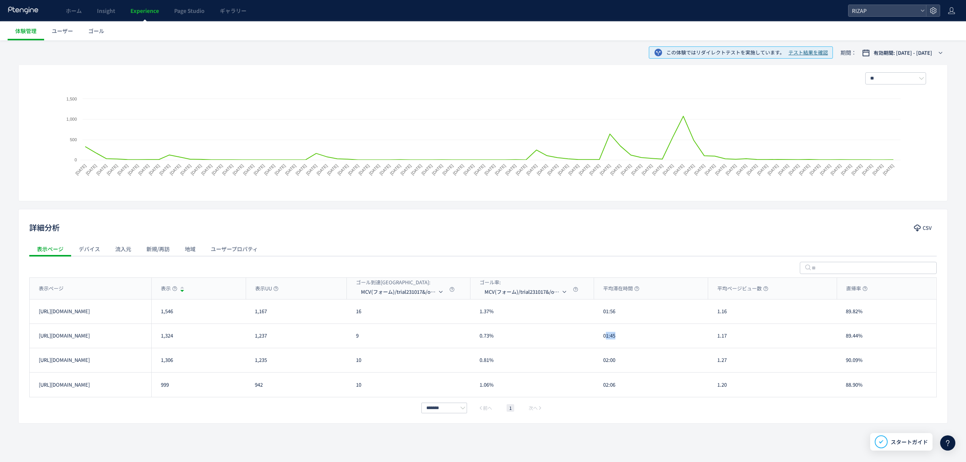
drag, startPoint x: 624, startPoint y: 342, endPoint x: 607, endPoint y: 342, distance: 17.1
click at [607, 342] on div "01:45" at bounding box center [651, 336] width 114 height 24
drag, startPoint x: 617, startPoint y: 342, endPoint x: 621, endPoint y: 343, distance: 4.2
click at [621, 343] on div "01:45" at bounding box center [651, 336] width 114 height 24
drag, startPoint x: 617, startPoint y: 368, endPoint x: 602, endPoint y: 364, distance: 15.8
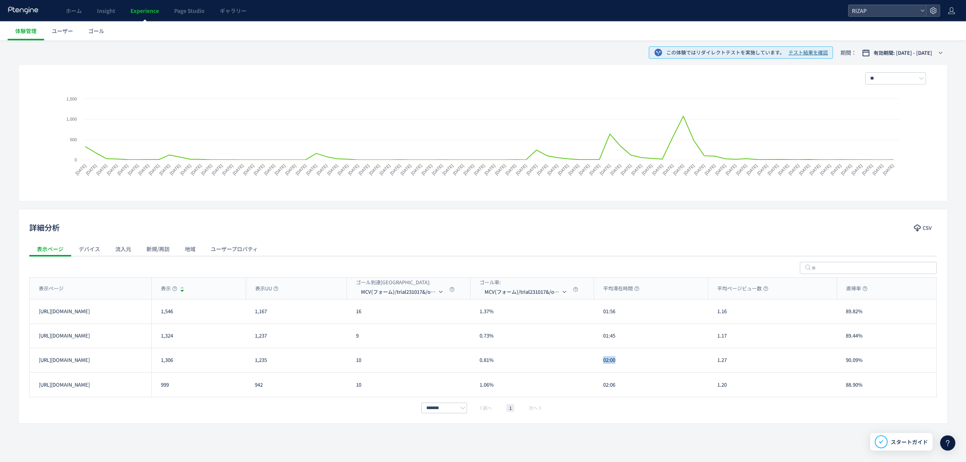
click at [602, 364] on div "02:00" at bounding box center [651, 360] width 114 height 24
drag, startPoint x: 610, startPoint y: 386, endPoint x: 601, endPoint y: 388, distance: 8.9
click at [601, 388] on div "02:06" at bounding box center [651, 384] width 114 height 24
drag, startPoint x: 731, startPoint y: 314, endPoint x: 707, endPoint y: 314, distance: 24.3
click at [707, 314] on div "[URL][DOMAIN_NAME] 1,546 1,167 16 1.37% 01:56 1.16 89.82% [URL][DOMAIN_NAME]" at bounding box center [483, 311] width 906 height 24
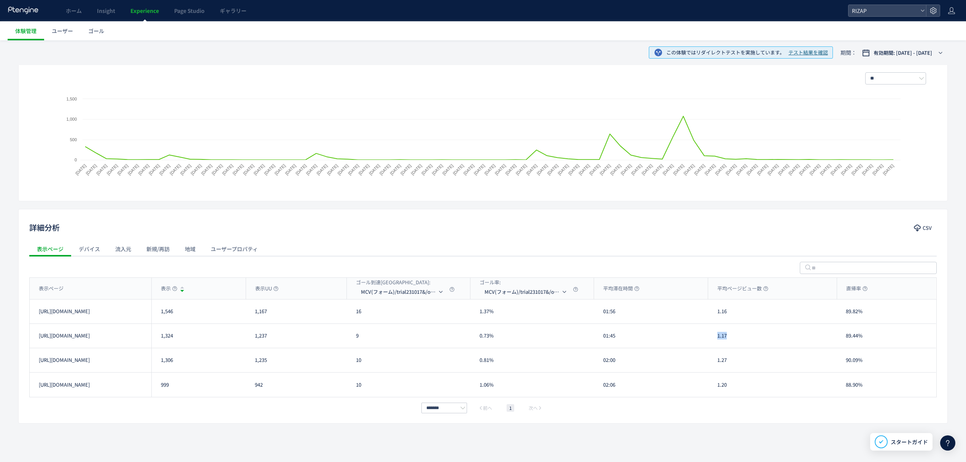
drag, startPoint x: 720, startPoint y: 337, endPoint x: 709, endPoint y: 337, distance: 10.3
click at [710, 337] on div "1.17" at bounding box center [772, 336] width 129 height 24
drag, startPoint x: 730, startPoint y: 364, endPoint x: 715, endPoint y: 364, distance: 14.9
click at [715, 364] on div "1.27" at bounding box center [772, 360] width 129 height 24
drag, startPoint x: 731, startPoint y: 388, endPoint x: 712, endPoint y: 388, distance: 18.6
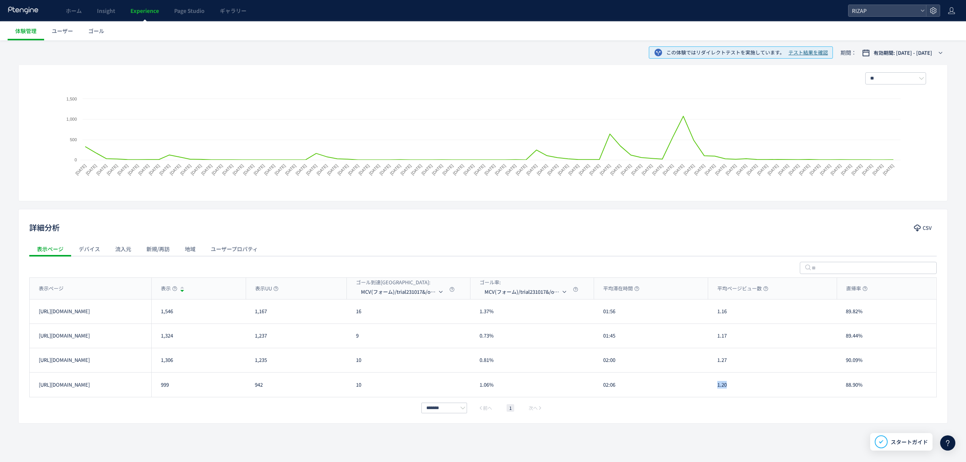
click at [712, 388] on div "1.20" at bounding box center [772, 384] width 129 height 24
drag, startPoint x: 867, startPoint y: 317, endPoint x: 838, endPoint y: 312, distance: 29.3
click at [838, 312] on div "89.82%" at bounding box center [886, 311] width 99 height 24
drag, startPoint x: 861, startPoint y: 335, endPoint x: 846, endPoint y: 335, distance: 14.8
click at [846, 335] on div "89.44%" at bounding box center [886, 336] width 99 height 24
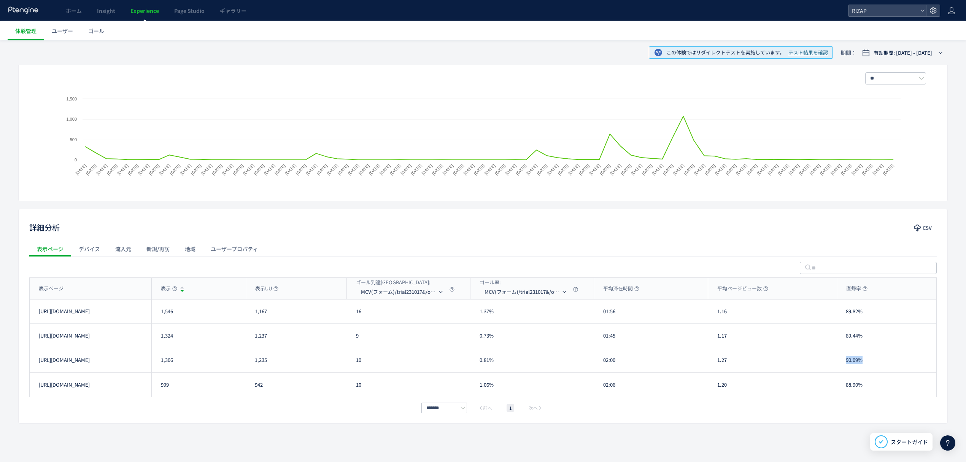
drag, startPoint x: 845, startPoint y: 361, endPoint x: 839, endPoint y: 361, distance: 5.7
click at [839, 361] on div "90.09%" at bounding box center [886, 360] width 99 height 24
drag, startPoint x: 866, startPoint y: 389, endPoint x: 846, endPoint y: 387, distance: 20.6
click at [846, 387] on div "88.90%" at bounding box center [886, 384] width 99 height 24
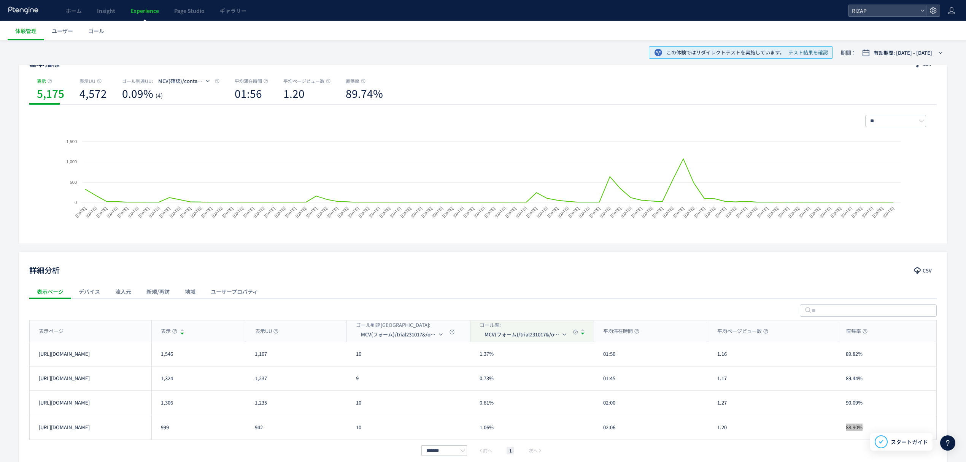
scroll to position [0, 0]
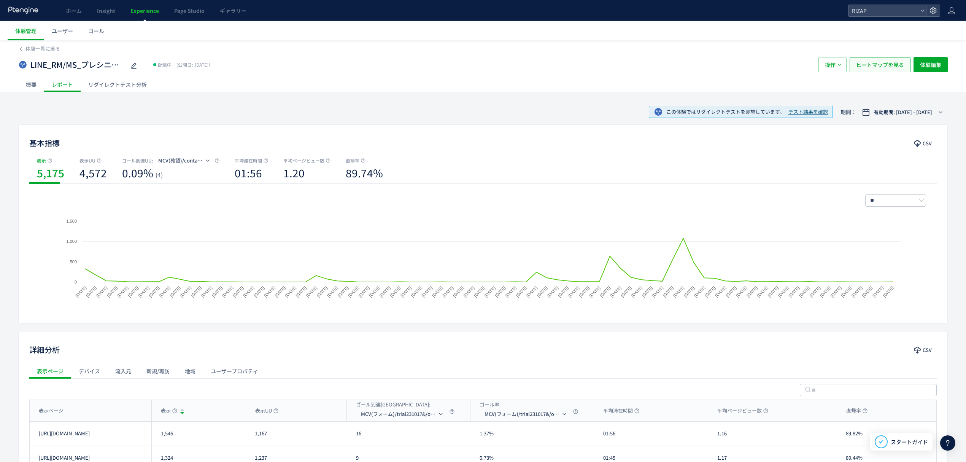
click at [882, 66] on span "ヒートマップを見る" at bounding box center [880, 64] width 48 height 15
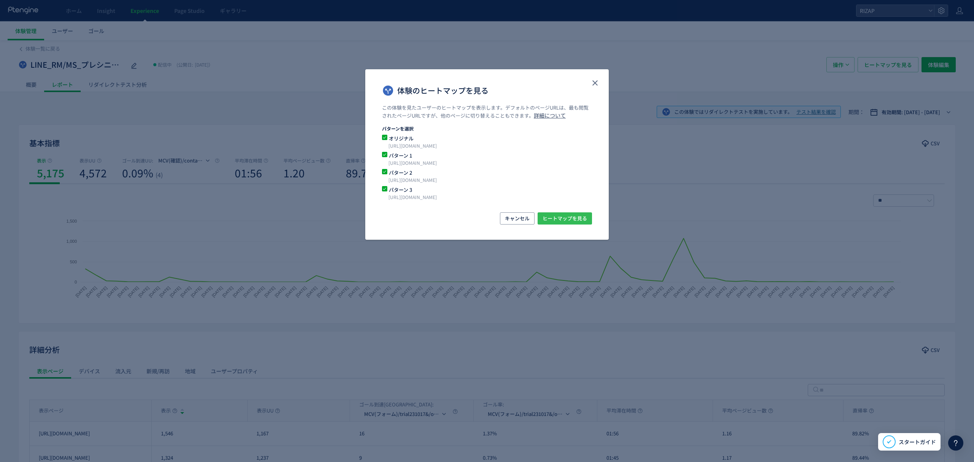
click at [572, 213] on span "ヒートマップを見る" at bounding box center [564, 218] width 45 height 12
drag, startPoint x: 595, startPoint y: 87, endPoint x: 591, endPoint y: 94, distance: 7.9
click at [596, 87] on icon "close" at bounding box center [594, 82] width 9 height 9
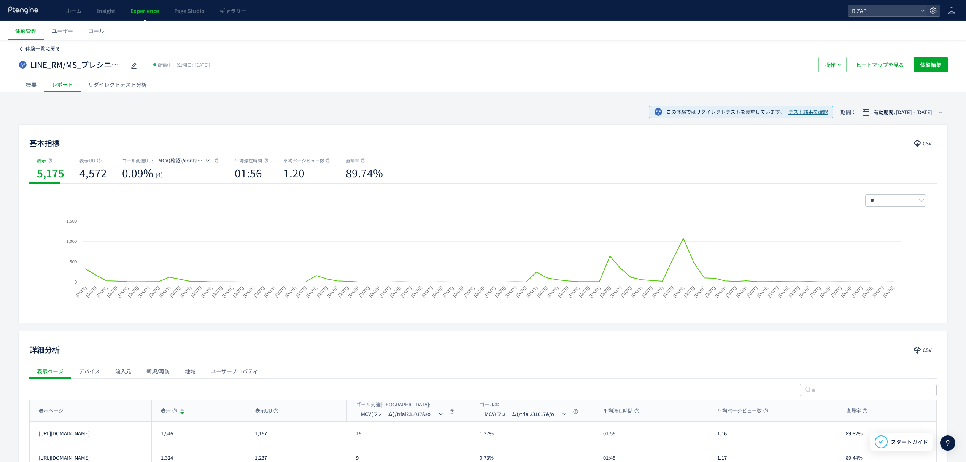
click at [44, 49] on span "体験一覧に戻る" at bounding box center [42, 48] width 35 height 7
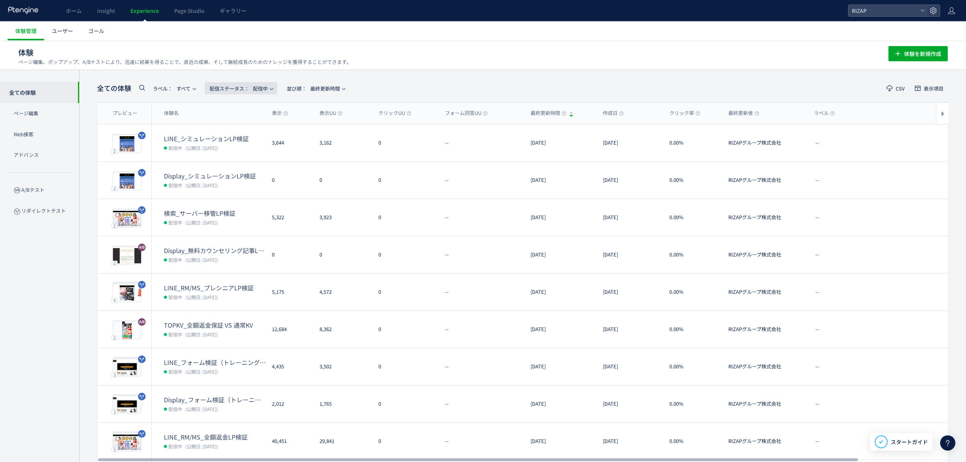
click at [268, 89] on span "配信ステータス​： 配信中" at bounding box center [239, 88] width 58 height 13
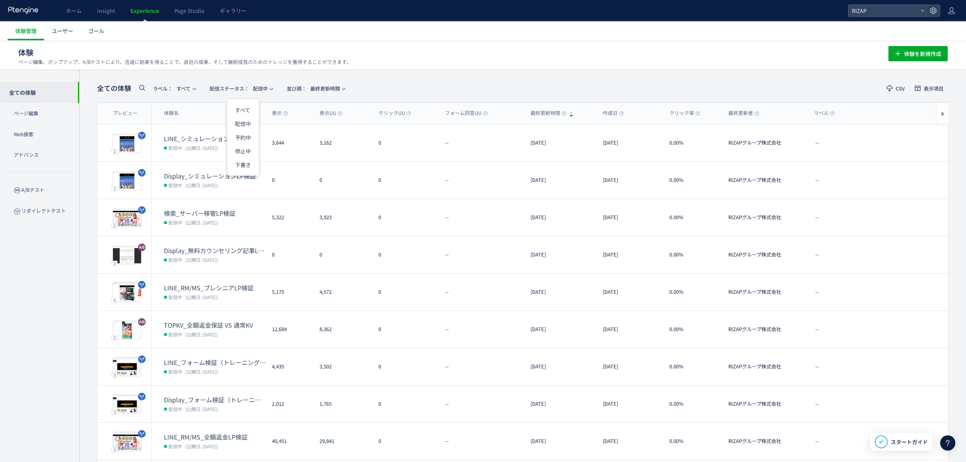
click at [89, 190] on div "全ての体験 ラベル： すべて 配信ステータス​： 配信中 並び順： 最終更新時間 CSV 表示項目 プレビュー 体験名 表示 表示UU クリックUU フォーム…" at bounding box center [522, 297] width 887 height 456
click at [102, 36] on link "ゴール" at bounding box center [96, 30] width 31 height 19
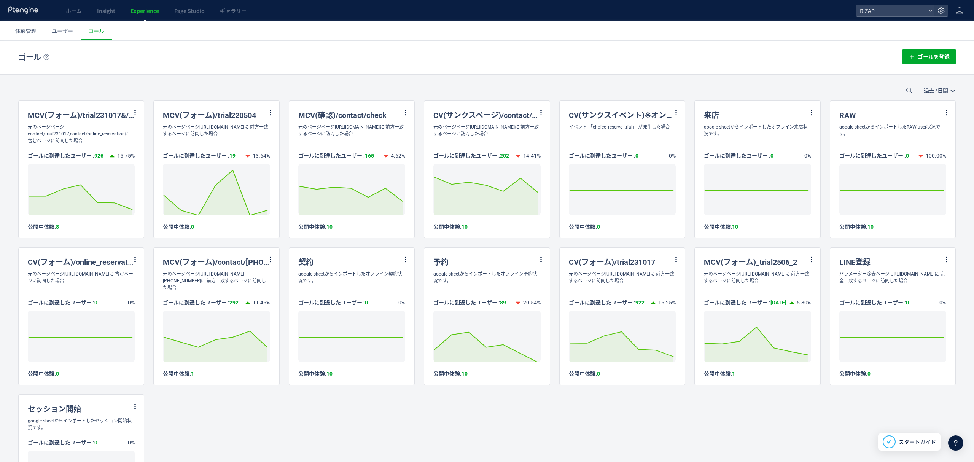
click at [941, 89] on span "過去7日間" at bounding box center [938, 90] width 31 height 6
click at [918, 136] on li "過去30日間" at bounding box center [925, 137] width 43 height 14
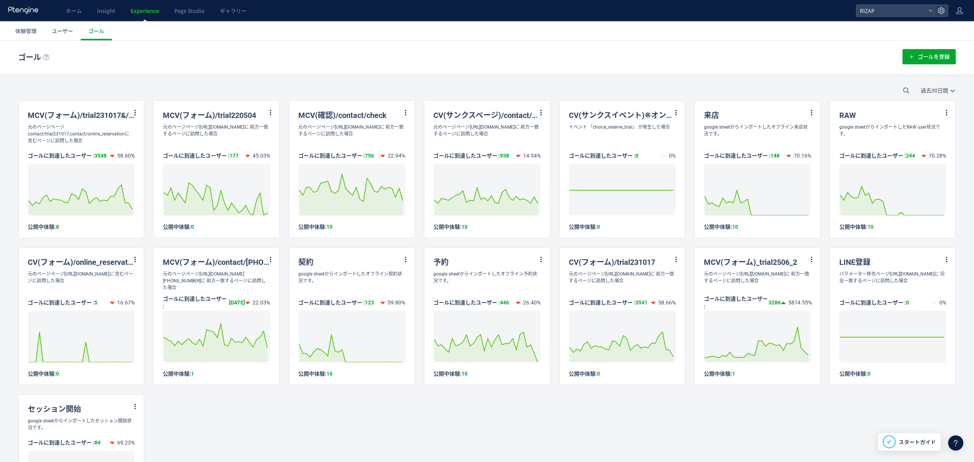
click at [144, 13] on span "Experience" at bounding box center [144, 11] width 29 height 8
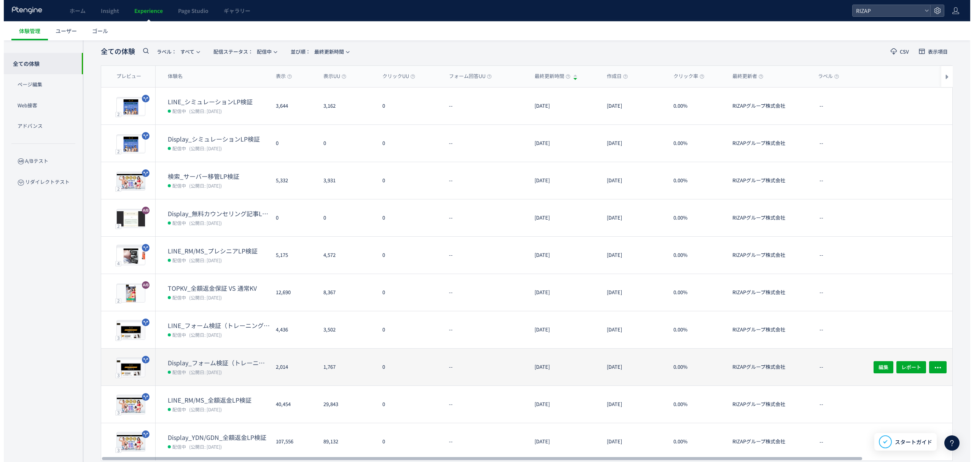
scroll to position [37, 0]
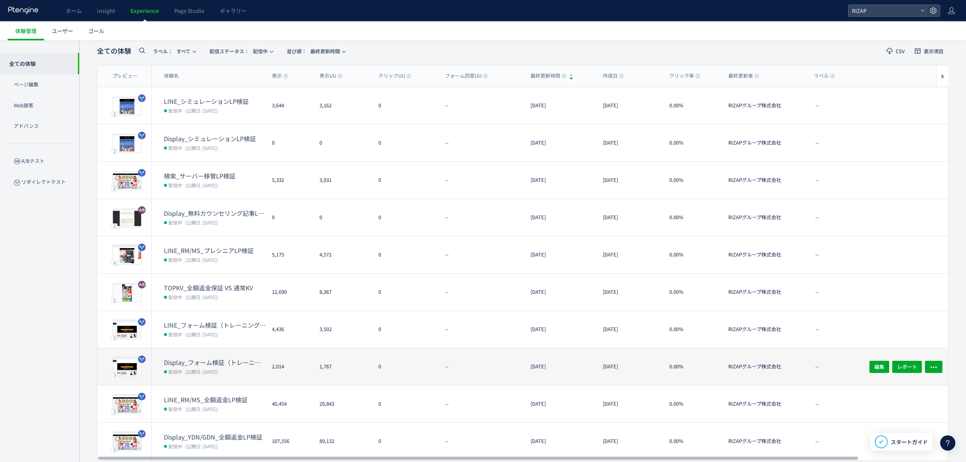
click at [204, 362] on dt "Display_フォーム検証（トレーニング体験なし・オンラインカウンセリング訴求）(copy)" at bounding box center [215, 362] width 102 height 9
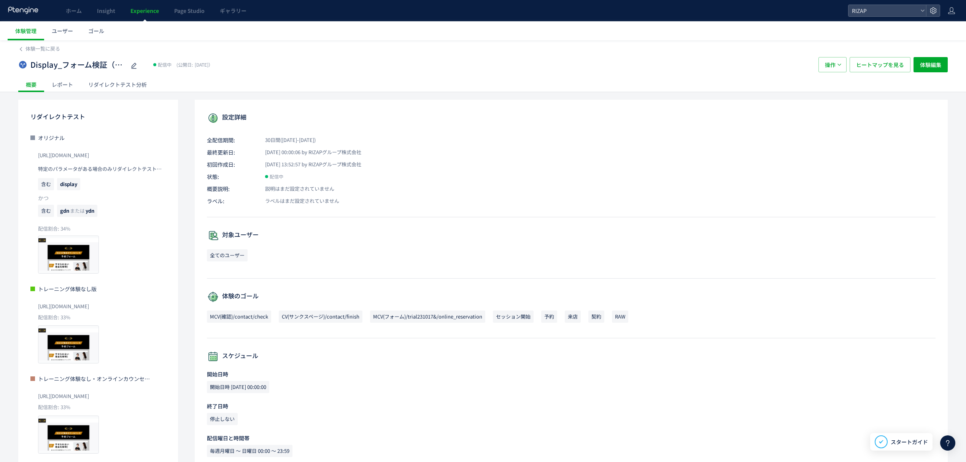
click at [64, 81] on div "レポート" at bounding box center [62, 84] width 37 height 15
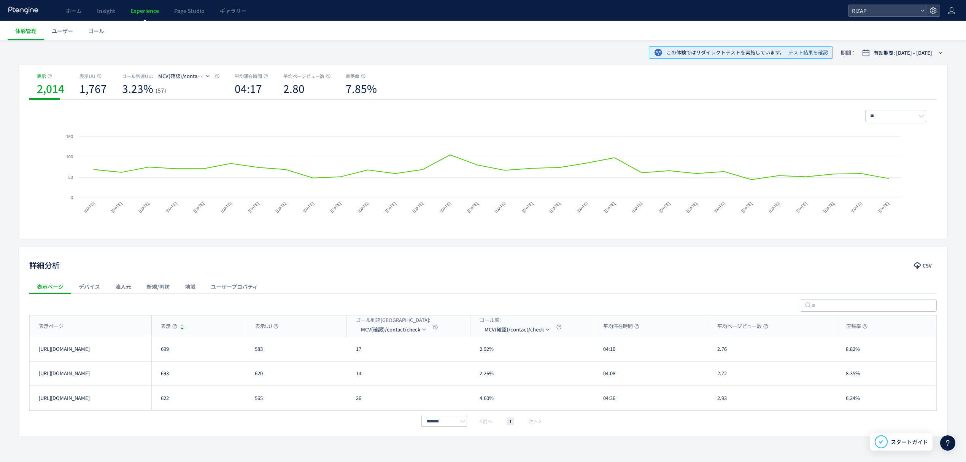
scroll to position [98, 0]
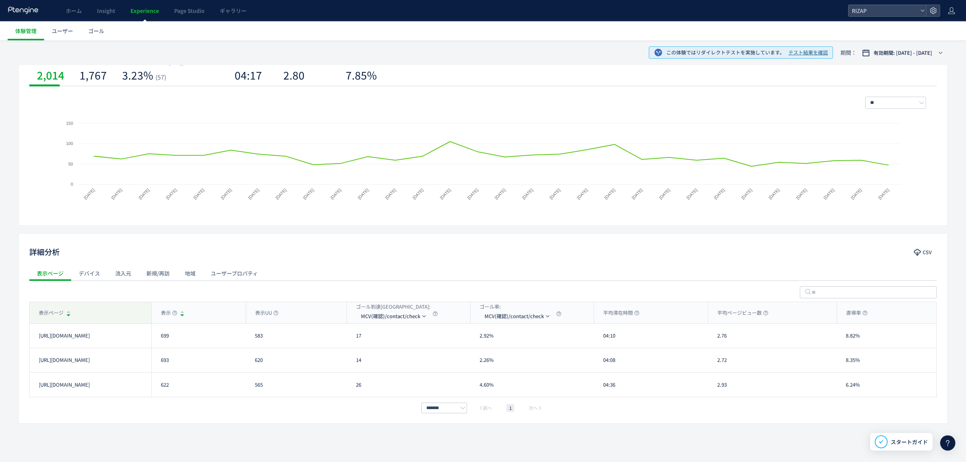
click at [113, 311] on div "表示ページ" at bounding box center [91, 312] width 122 height 21
drag, startPoint x: 174, startPoint y: 340, endPoint x: 161, endPoint y: 338, distance: 13.8
click at [161, 338] on div "699" at bounding box center [198, 336] width 94 height 24
copy div "699"
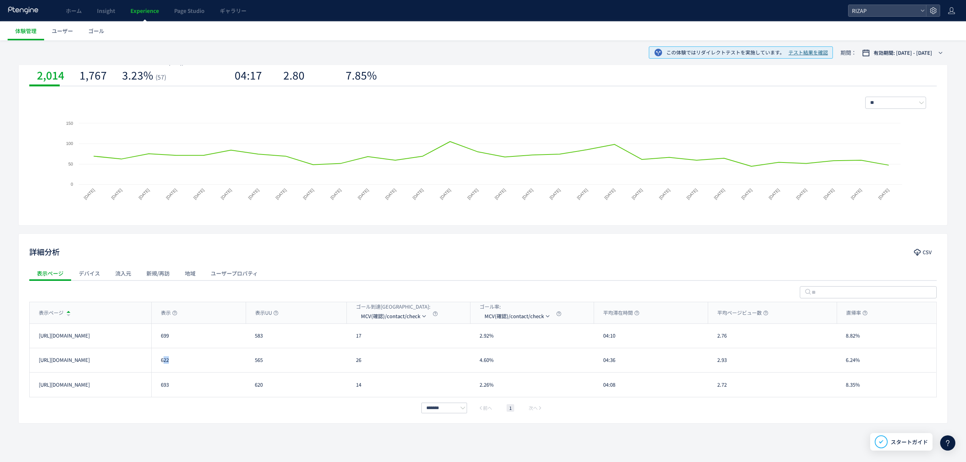
drag, startPoint x: 171, startPoint y: 362, endPoint x: 163, endPoint y: 363, distance: 8.4
click at [163, 363] on div "622" at bounding box center [198, 360] width 94 height 24
drag, startPoint x: 157, startPoint y: 365, endPoint x: 169, endPoint y: 365, distance: 12.6
click at [169, 365] on div "622" at bounding box center [198, 360] width 94 height 24
copy div "622"
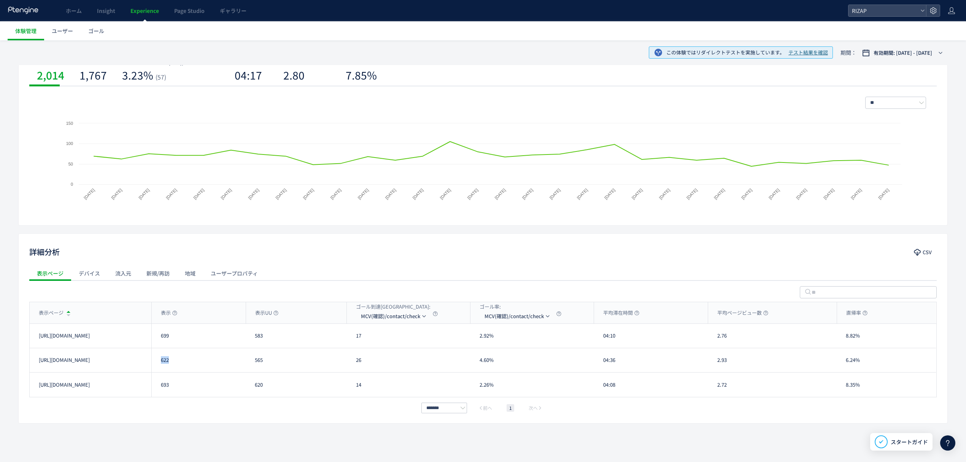
drag, startPoint x: 178, startPoint y: 387, endPoint x: 145, endPoint y: 384, distance: 33.6
click at [145, 384] on div "https://www.rizap.jp/contact/trial2506_2 693 620 14 2.26% 04:08 2.72 8.35% http…" at bounding box center [483, 384] width 906 height 24
drag, startPoint x: 190, startPoint y: 388, endPoint x: 179, endPoint y: 388, distance: 11.4
click at [190, 388] on div "693" at bounding box center [198, 384] width 94 height 24
drag, startPoint x: 160, startPoint y: 386, endPoint x: 170, endPoint y: 387, distance: 10.0
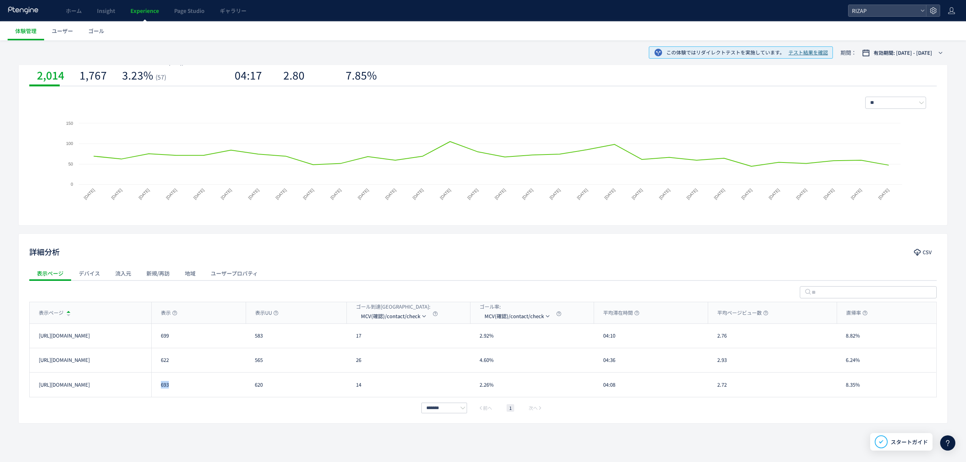
click at [170, 387] on div "693" at bounding box center [198, 384] width 94 height 24
copy div "693"
click at [354, 340] on div "17" at bounding box center [409, 336] width 124 height 24
copy div "17"
drag, startPoint x: 271, startPoint y: 359, endPoint x: 248, endPoint y: 359, distance: 22.8
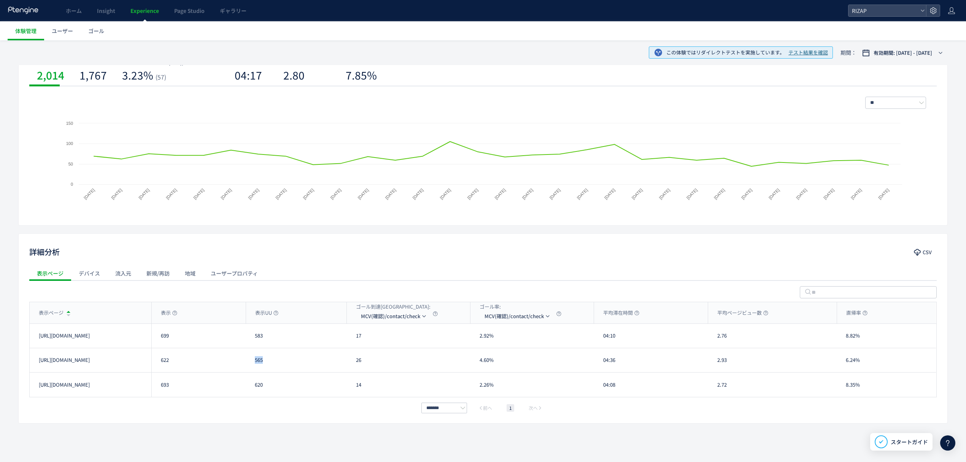
click at [248, 359] on div "565" at bounding box center [296, 360] width 101 height 24
drag, startPoint x: 375, startPoint y: 365, endPoint x: 353, endPoint y: 365, distance: 21.7
click at [353, 365] on div "26" at bounding box center [409, 360] width 124 height 24
copy div "26"
drag, startPoint x: 365, startPoint y: 385, endPoint x: 354, endPoint y: 385, distance: 11.4
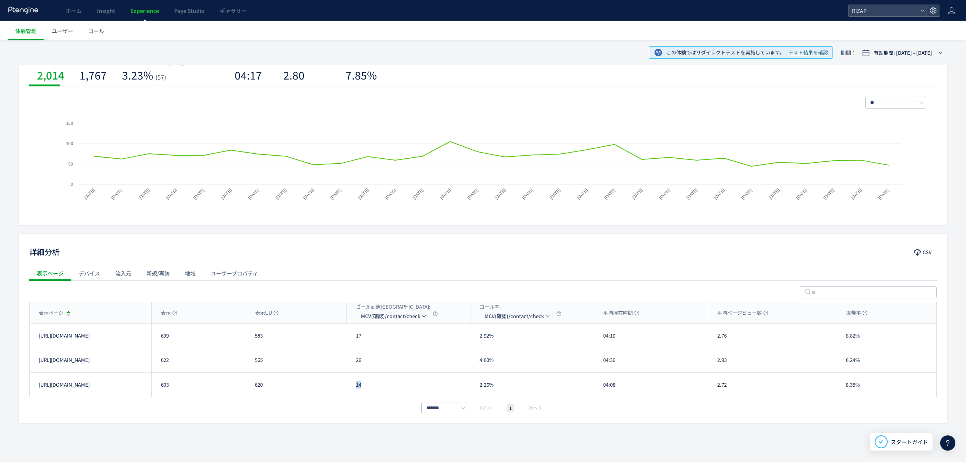
click at [354, 385] on div "14" at bounding box center [409, 384] width 124 height 24
copy div "14"
click at [394, 352] on li "CV(サンクスページ)/contact/finish" at bounding box center [394, 353] width 76 height 14
drag, startPoint x: 370, startPoint y: 336, endPoint x: 356, endPoint y: 336, distance: 13.7
click at [356, 336] on div "14" at bounding box center [409, 336] width 124 height 24
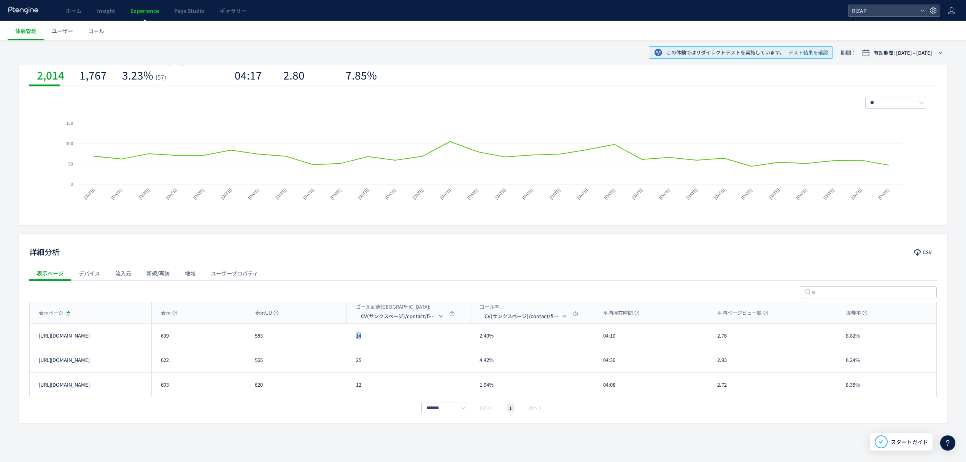
copy div "14"
drag, startPoint x: 372, startPoint y: 356, endPoint x: 354, endPoint y: 361, distance: 18.7
click at [354, 361] on div "25" at bounding box center [409, 360] width 124 height 24
copy div "25"
drag, startPoint x: 366, startPoint y: 393, endPoint x: 358, endPoint y: 393, distance: 8.0
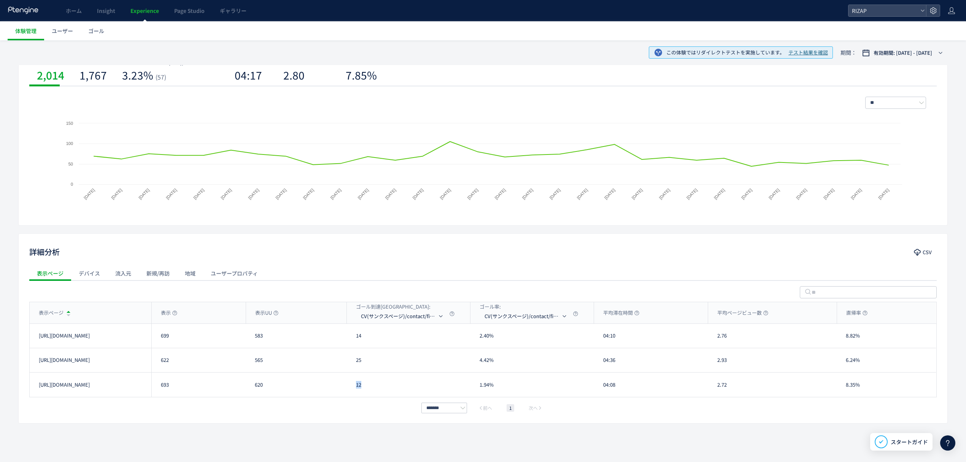
click at [358, 393] on div "12" at bounding box center [409, 384] width 124 height 24
copy div "12"
drag, startPoint x: 621, startPoint y: 342, endPoint x: 602, endPoint y: 343, distance: 19.1
click at [602, 343] on div "04:10" at bounding box center [651, 336] width 114 height 24
copy div "04:10"
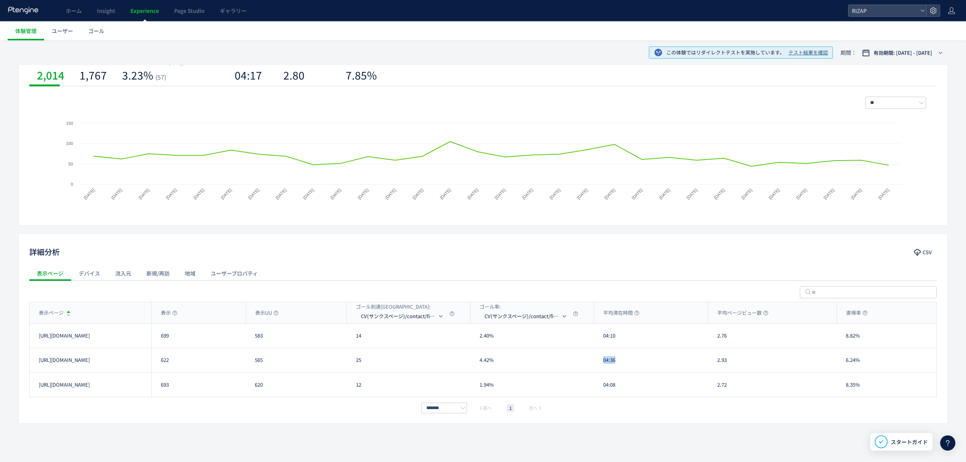
drag, startPoint x: 623, startPoint y: 360, endPoint x: 601, endPoint y: 362, distance: 21.8
click at [601, 362] on div "04:36" at bounding box center [651, 360] width 114 height 24
drag, startPoint x: 620, startPoint y: 390, endPoint x: 603, endPoint y: 390, distance: 16.4
click at [603, 390] on div "04:08" at bounding box center [651, 384] width 114 height 24
drag, startPoint x: 731, startPoint y: 341, endPoint x: 710, endPoint y: 341, distance: 20.2
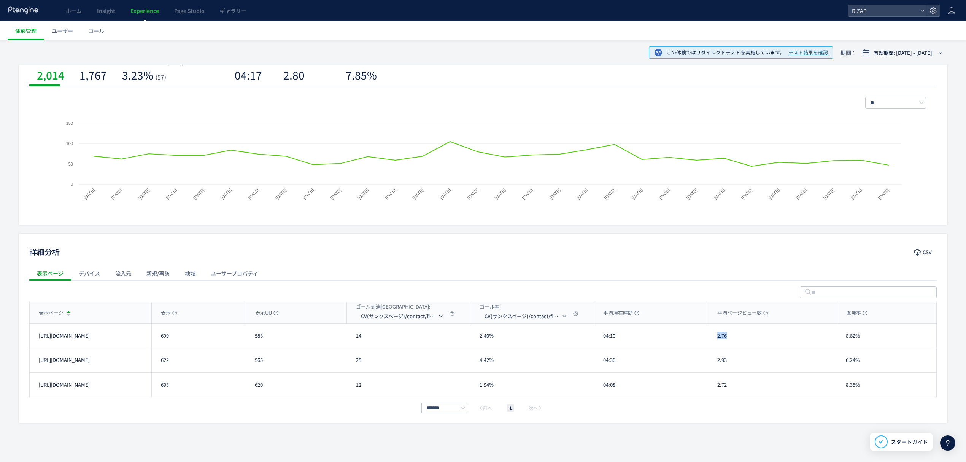
click at [710, 341] on div "2.76" at bounding box center [772, 336] width 129 height 24
drag, startPoint x: 735, startPoint y: 365, endPoint x: 715, endPoint y: 366, distance: 19.4
click at [715, 366] on div "2.93" at bounding box center [772, 360] width 129 height 24
drag, startPoint x: 723, startPoint y: 386, endPoint x: 715, endPoint y: 386, distance: 7.2
click at [715, 386] on div "2.72" at bounding box center [772, 384] width 129 height 24
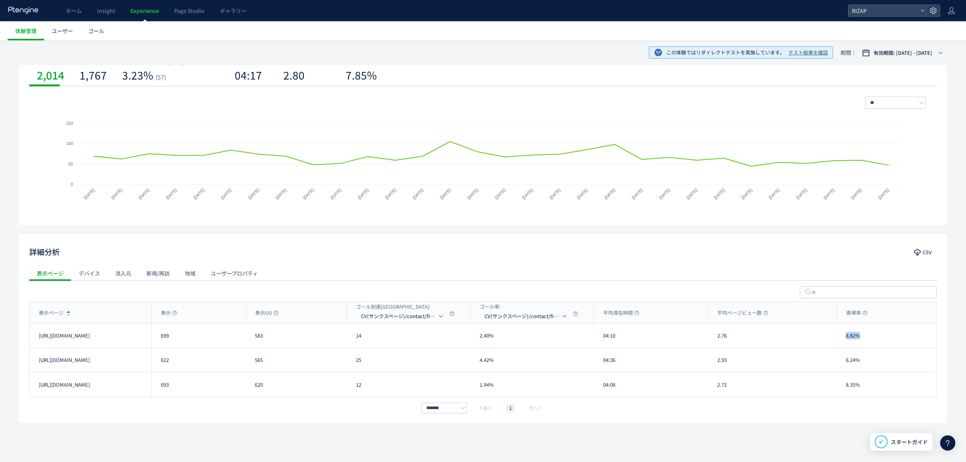
drag, startPoint x: 865, startPoint y: 337, endPoint x: 843, endPoint y: 337, distance: 22.1
click at [843, 337] on div "8.82%" at bounding box center [886, 336] width 99 height 24
drag, startPoint x: 859, startPoint y: 362, endPoint x: 842, endPoint y: 362, distance: 16.7
click at [842, 362] on div "6.24%" at bounding box center [886, 360] width 99 height 24
drag, startPoint x: 865, startPoint y: 388, endPoint x: 842, endPoint y: 388, distance: 22.8
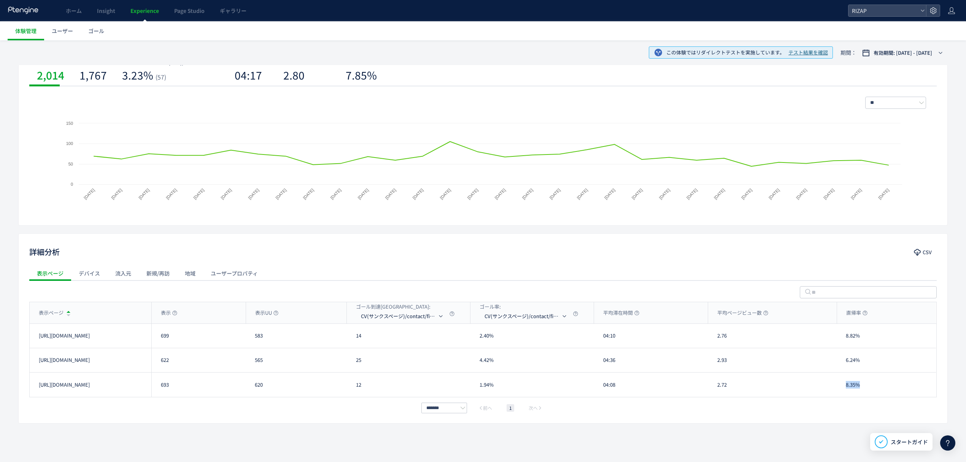
click at [842, 388] on div "8.35%" at bounding box center [886, 384] width 99 height 24
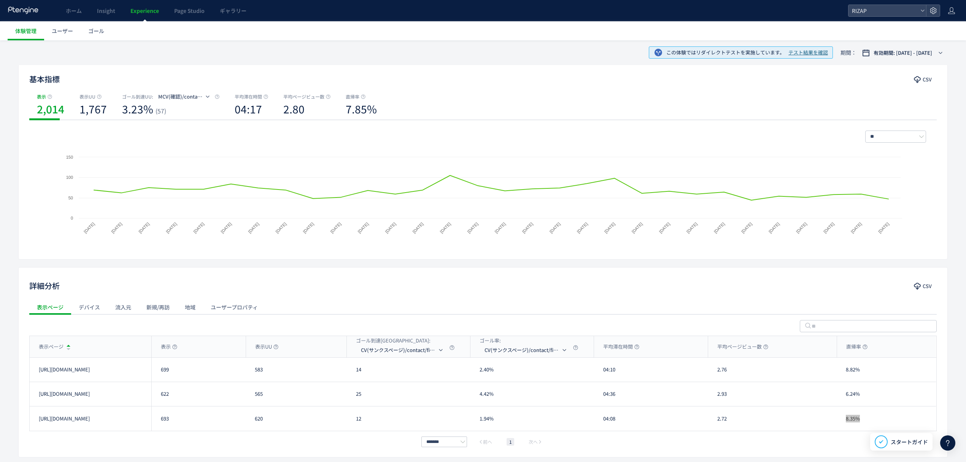
scroll to position [0, 0]
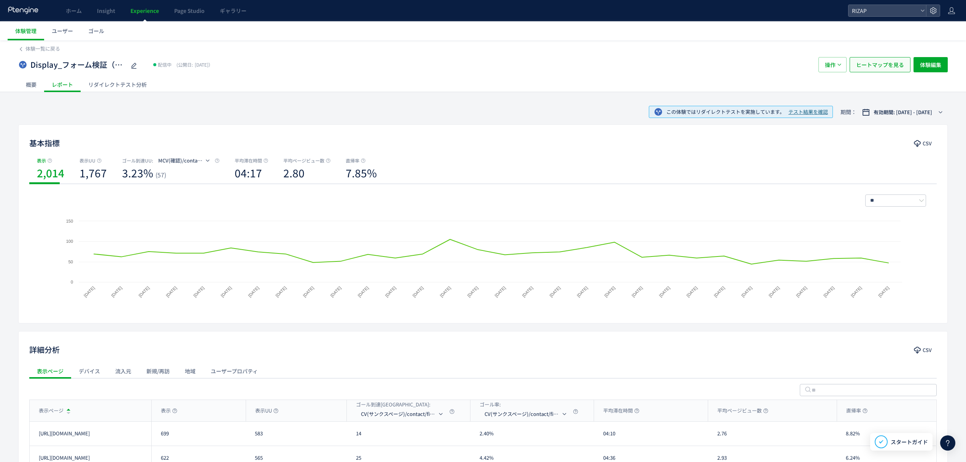
click at [877, 69] on span "ヒートマップを見る" at bounding box center [880, 64] width 48 height 15
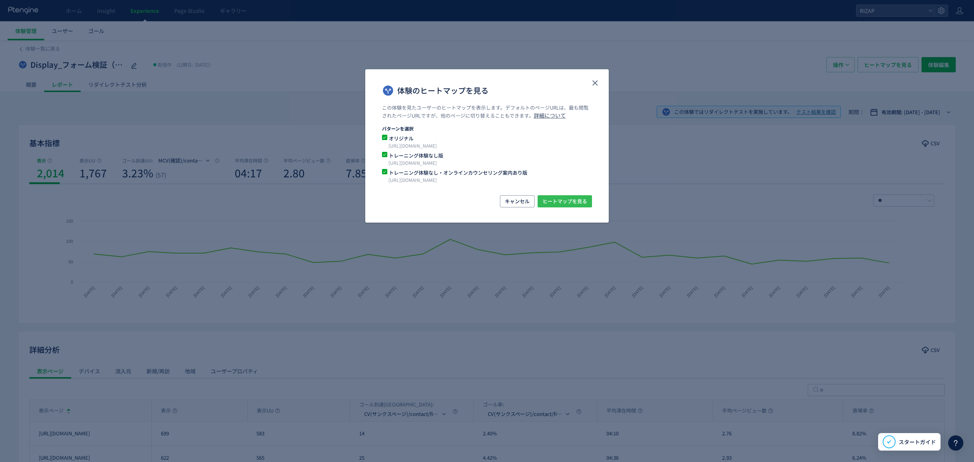
click at [560, 202] on span "ヒートマップを見る" at bounding box center [564, 201] width 45 height 12
click at [597, 84] on icon "close" at bounding box center [594, 82] width 9 height 9
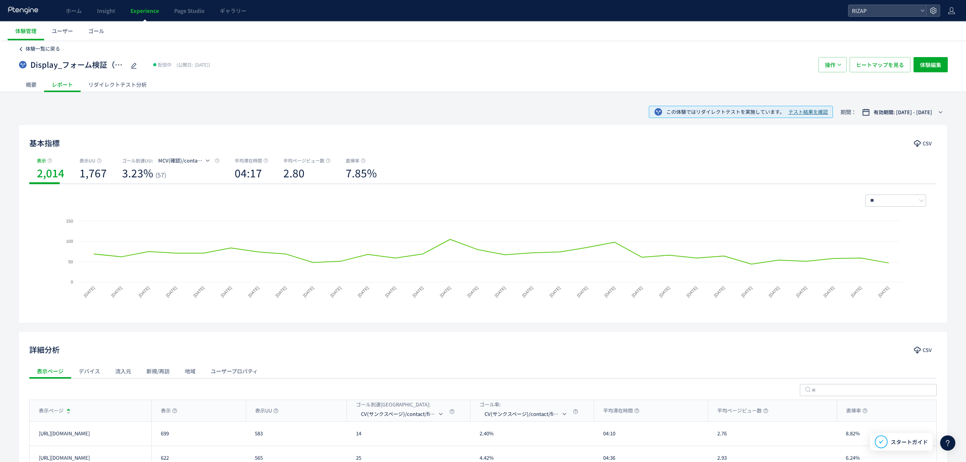
click at [55, 52] on span "体験一覧に戻る" at bounding box center [42, 48] width 35 height 7
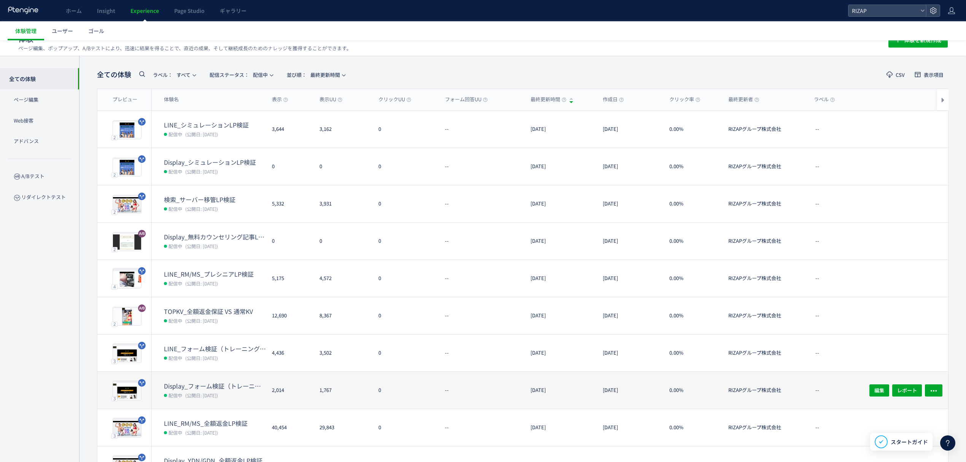
scroll to position [63, 0]
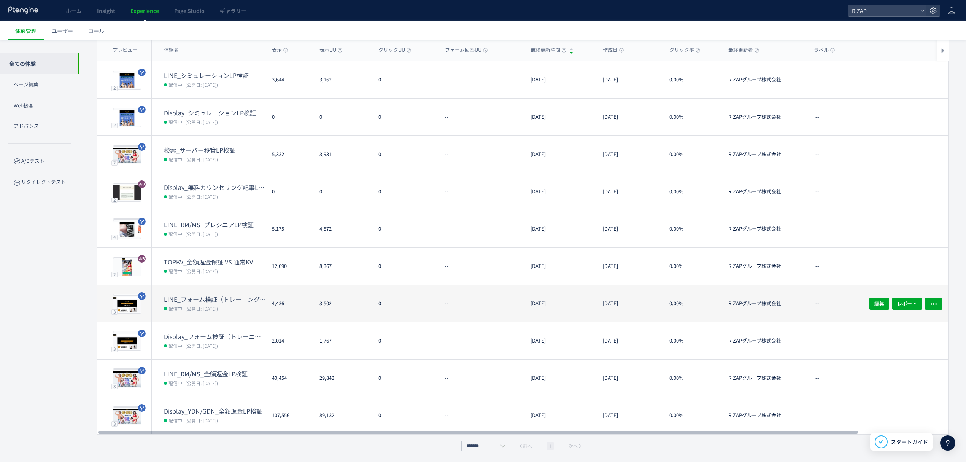
click at [203, 302] on dt "LINE_フォーム検証（トレーニング体験なし・オンラインカウンセリング訴求）(copy)(copy)" at bounding box center [215, 299] width 102 height 9
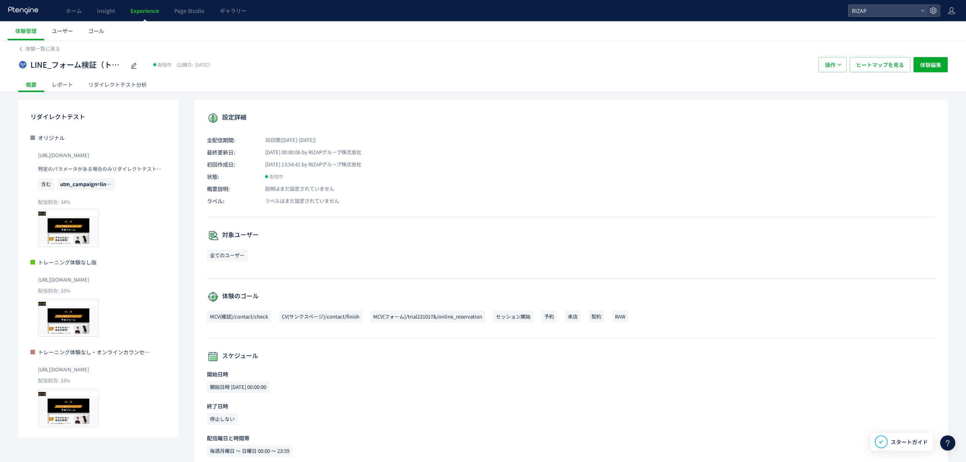
click at [59, 81] on div "レポート" at bounding box center [62, 84] width 37 height 15
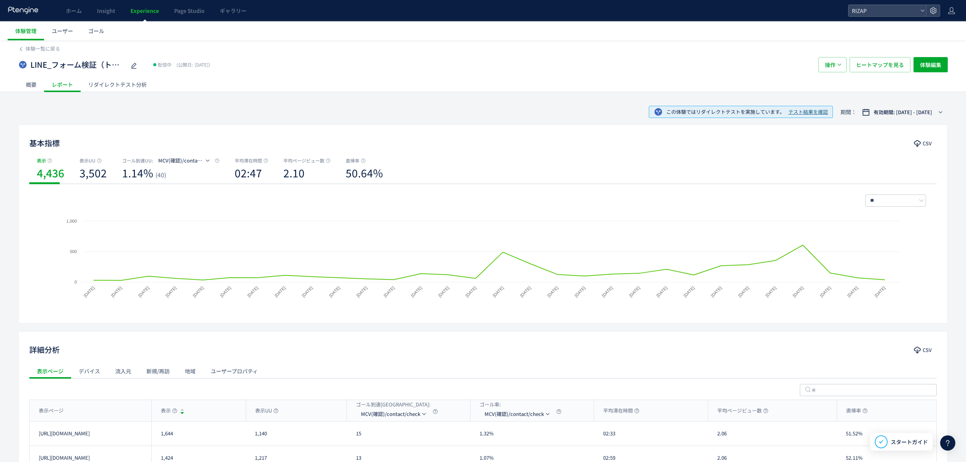
scroll to position [98, 0]
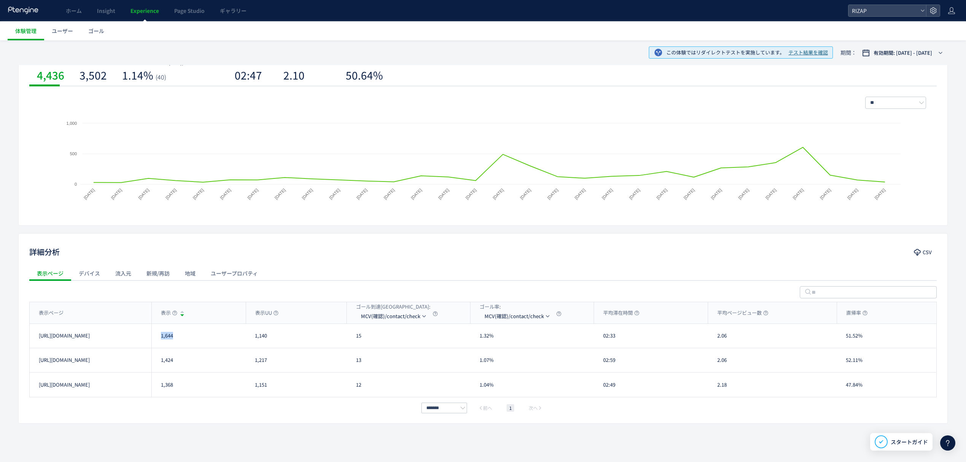
drag, startPoint x: 180, startPoint y: 338, endPoint x: 157, endPoint y: 337, distance: 22.8
click at [157, 337] on div "1,644" at bounding box center [198, 336] width 94 height 24
drag, startPoint x: 192, startPoint y: 364, endPoint x: 160, endPoint y: 364, distance: 32.3
click at [160, 364] on div "1,424" at bounding box center [198, 360] width 94 height 24
drag, startPoint x: 176, startPoint y: 386, endPoint x: 161, endPoint y: 386, distance: 15.2
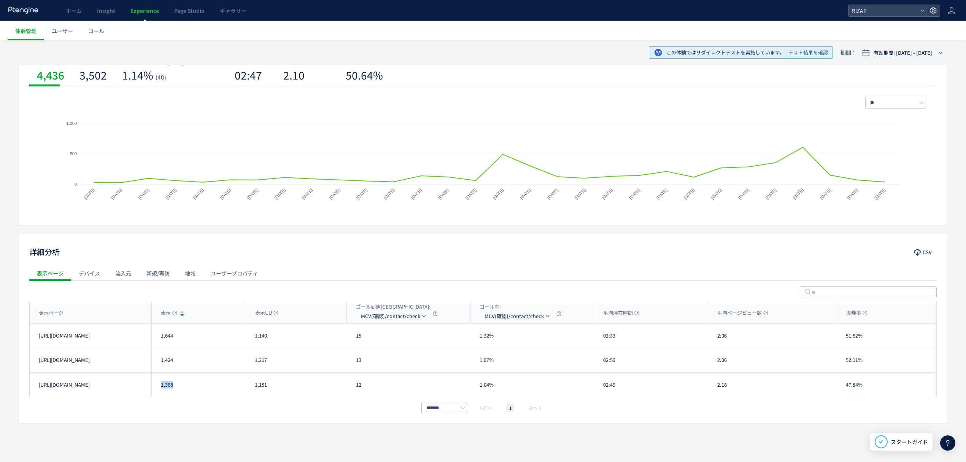
click at [161, 386] on div "1,368" at bounding box center [198, 384] width 94 height 24
drag, startPoint x: 372, startPoint y: 335, endPoint x: 352, endPoint y: 337, distance: 20.3
click at [352, 337] on div "15" at bounding box center [409, 336] width 124 height 24
drag, startPoint x: 368, startPoint y: 366, endPoint x: 357, endPoint y: 366, distance: 11.4
click at [357, 366] on div "13" at bounding box center [409, 360] width 124 height 24
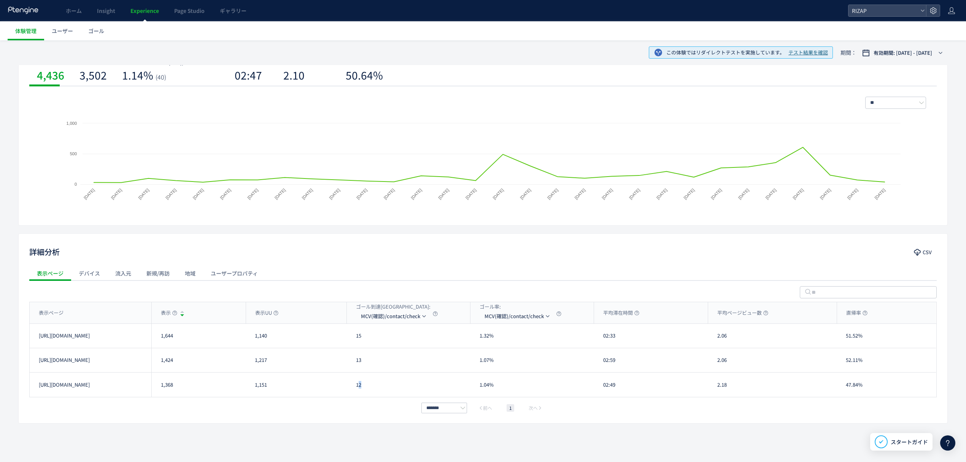
drag, startPoint x: 366, startPoint y: 389, endPoint x: 358, endPoint y: 389, distance: 8.0
click at [358, 389] on div "12" at bounding box center [409, 384] width 124 height 24
drag, startPoint x: 349, startPoint y: 385, endPoint x: 365, endPoint y: 387, distance: 16.5
click at [365, 387] on div "12" at bounding box center [409, 384] width 124 height 24
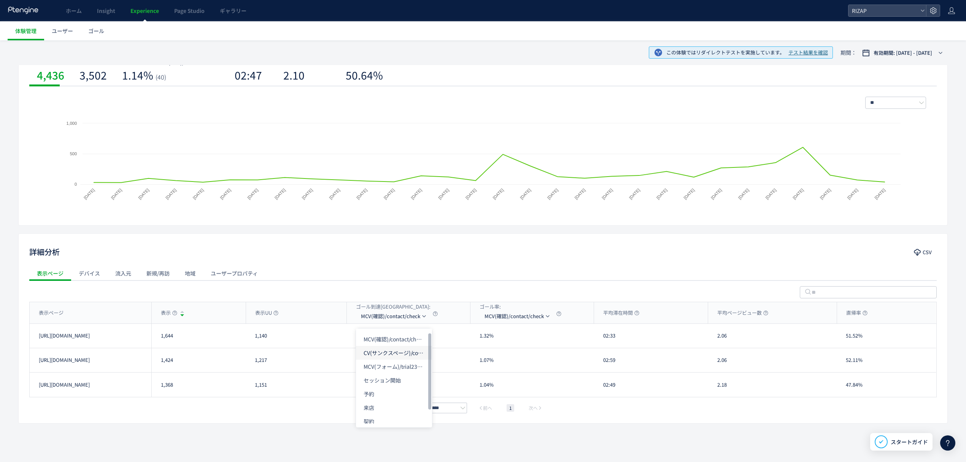
click at [387, 355] on li "CV(サンクスページ)/contact/finish" at bounding box center [394, 353] width 76 height 14
drag, startPoint x: 374, startPoint y: 341, endPoint x: 355, endPoint y: 341, distance: 18.3
click at [355, 341] on div "13" at bounding box center [409, 336] width 124 height 24
drag, startPoint x: 367, startPoint y: 361, endPoint x: 353, endPoint y: 361, distance: 14.1
click at [353, 361] on div "12" at bounding box center [409, 360] width 124 height 24
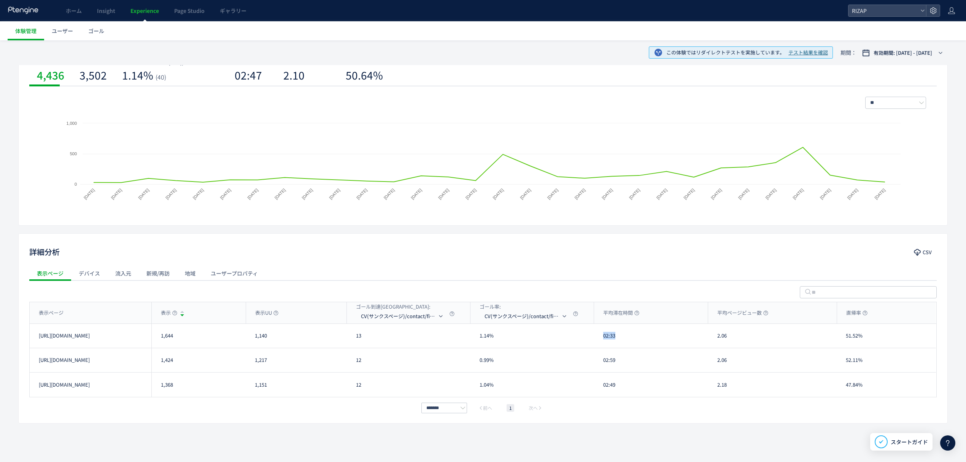
drag, startPoint x: 625, startPoint y: 337, endPoint x: 604, endPoint y: 337, distance: 20.2
click at [604, 337] on div "02:33" at bounding box center [651, 336] width 114 height 24
drag, startPoint x: 616, startPoint y: 362, endPoint x: 602, endPoint y: 362, distance: 14.5
click at [602, 362] on div "02:59" at bounding box center [651, 360] width 114 height 24
drag, startPoint x: 621, startPoint y: 389, endPoint x: 602, endPoint y: 389, distance: 19.0
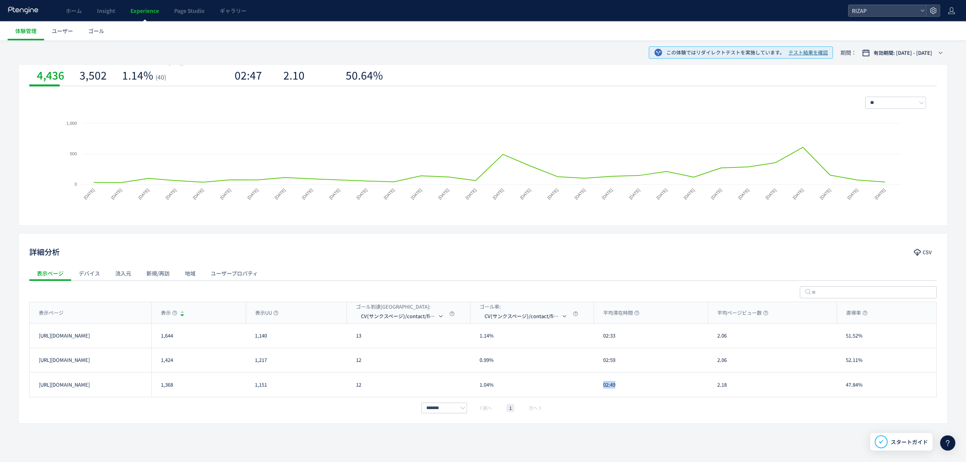
click at [602, 389] on div "02:49" at bounding box center [651, 384] width 114 height 24
drag, startPoint x: 733, startPoint y: 339, endPoint x: 717, endPoint y: 338, distance: 15.3
click at [717, 338] on div "2.06" at bounding box center [772, 336] width 129 height 24
drag, startPoint x: 727, startPoint y: 363, endPoint x: 714, endPoint y: 362, distance: 12.9
click at [714, 362] on div "2.06" at bounding box center [772, 360] width 129 height 24
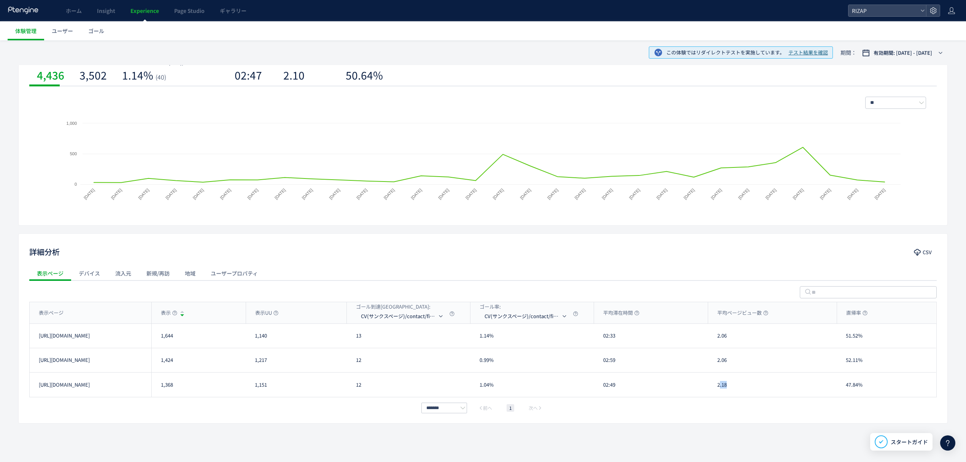
drag, startPoint x: 731, startPoint y: 388, endPoint x: 719, endPoint y: 388, distance: 11.8
click at [720, 388] on div "2.18" at bounding box center [772, 384] width 129 height 24
click at [719, 388] on div "2.18" at bounding box center [772, 384] width 129 height 24
drag, startPoint x: 718, startPoint y: 388, endPoint x: 729, endPoint y: 390, distance: 11.2
click at [729, 390] on div "2.18" at bounding box center [772, 384] width 129 height 24
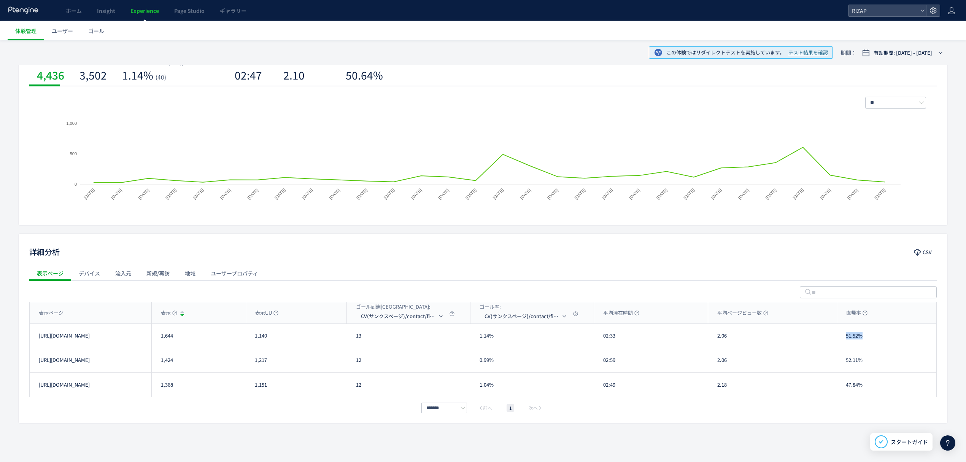
drag, startPoint x: 867, startPoint y: 337, endPoint x: 845, endPoint y: 337, distance: 22.1
click at [845, 337] on div "51.52%" at bounding box center [886, 336] width 99 height 24
drag, startPoint x: 875, startPoint y: 367, endPoint x: 842, endPoint y: 367, distance: 32.7
click at [842, 367] on div "52.11%" at bounding box center [886, 360] width 99 height 24
drag, startPoint x: 869, startPoint y: 385, endPoint x: 845, endPoint y: 386, distance: 24.7
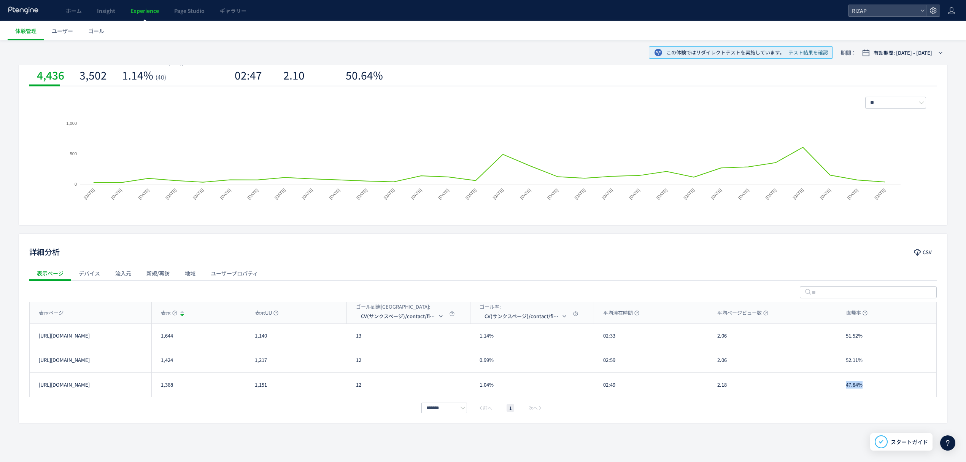
click at [845, 386] on div "47.84%" at bounding box center [886, 384] width 99 height 24
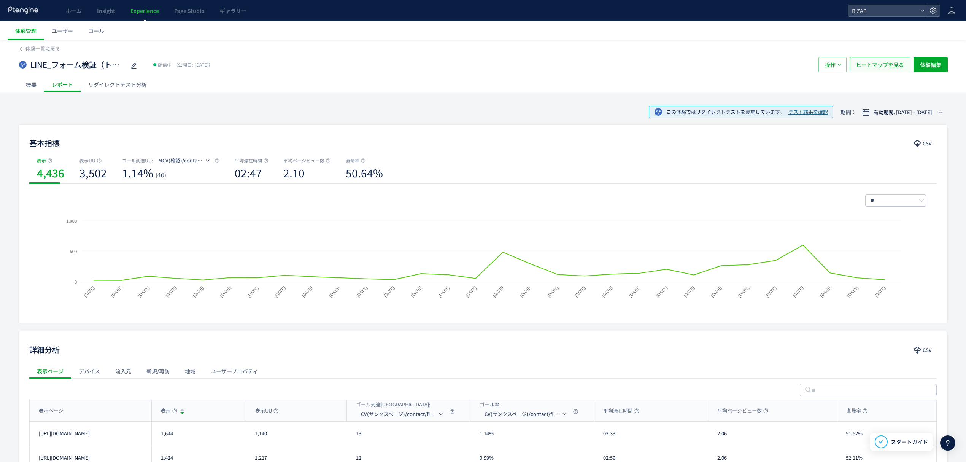
click at [875, 66] on span "ヒートマップを見る" at bounding box center [880, 64] width 48 height 15
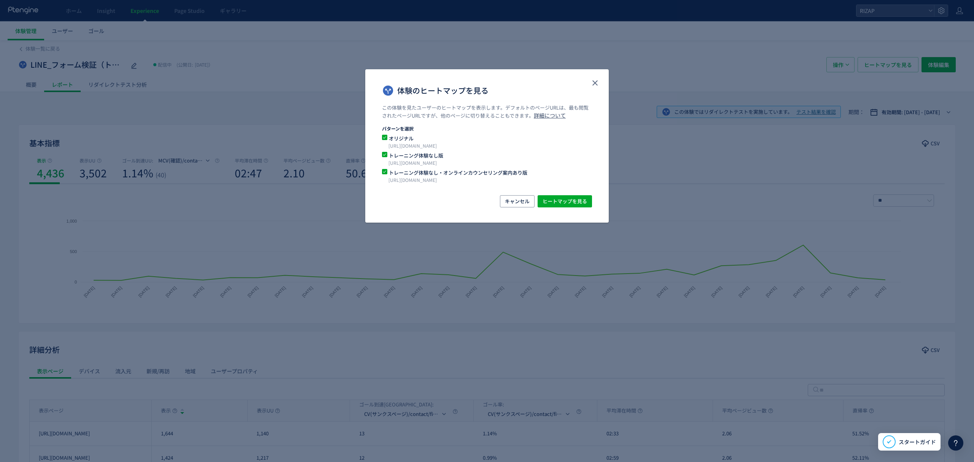
click at [583, 193] on div "この体験を見たユーザーのヒートマップを表示します。デフォルトのページURLは、最も閲覧されたページURLですが、他のページに切り替えることもできます。 詳細に…" at bounding box center [486, 149] width 243 height 91
click at [582, 199] on span "ヒートマップを見る" at bounding box center [564, 201] width 45 height 12
click at [596, 87] on icon "close" at bounding box center [594, 82] width 9 height 9
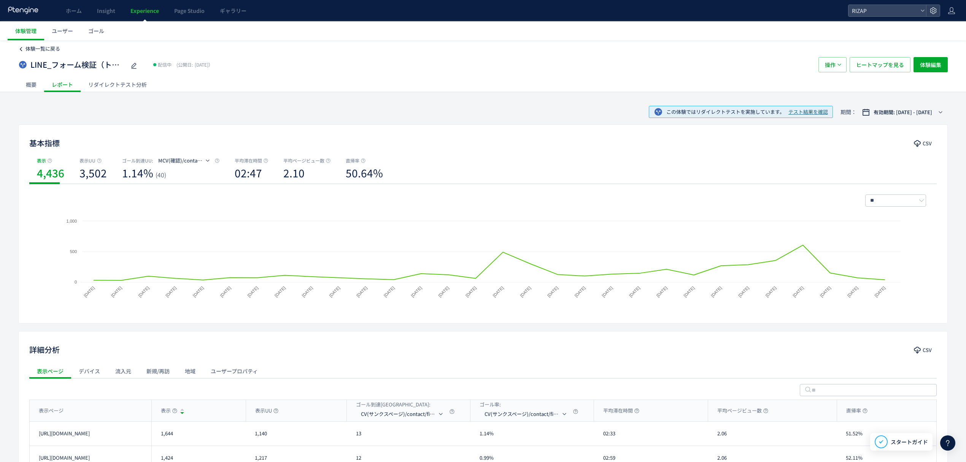
click at [49, 48] on span "体験一覧に戻る" at bounding box center [42, 48] width 35 height 7
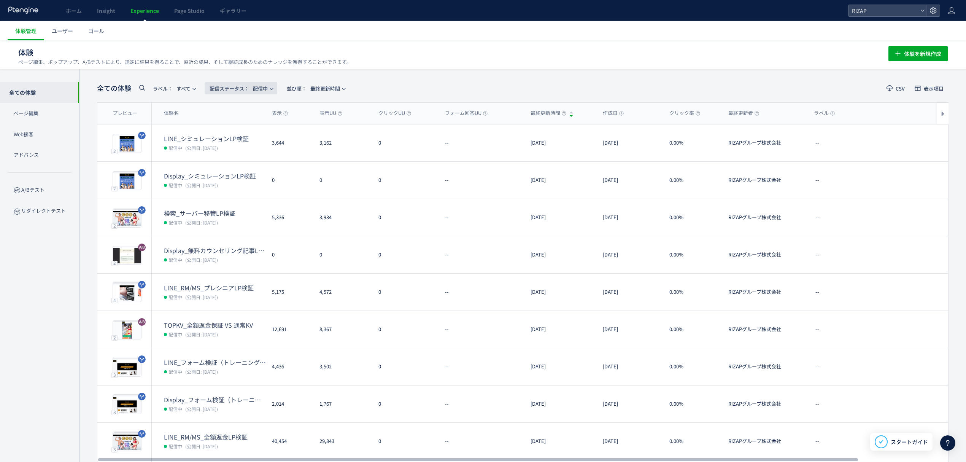
click at [266, 89] on span "配信ステータス​： 配信中" at bounding box center [239, 88] width 58 height 13
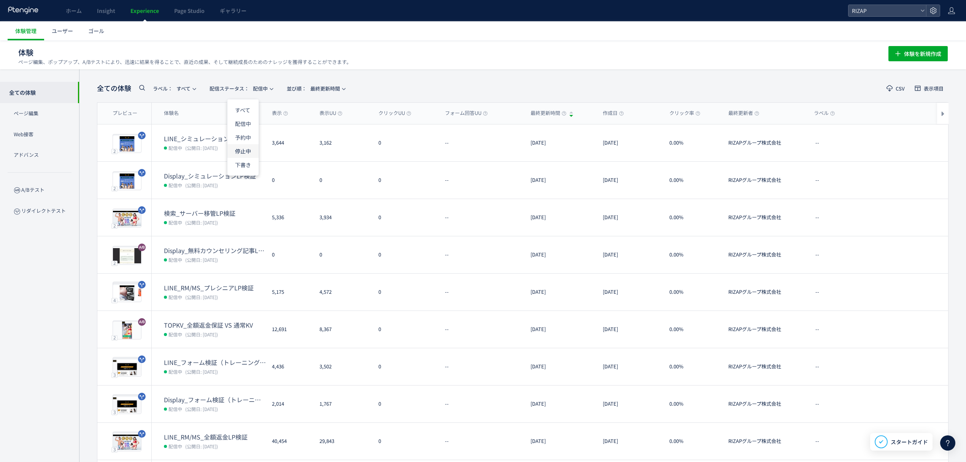
click at [241, 148] on li "停止中" at bounding box center [242, 151] width 31 height 14
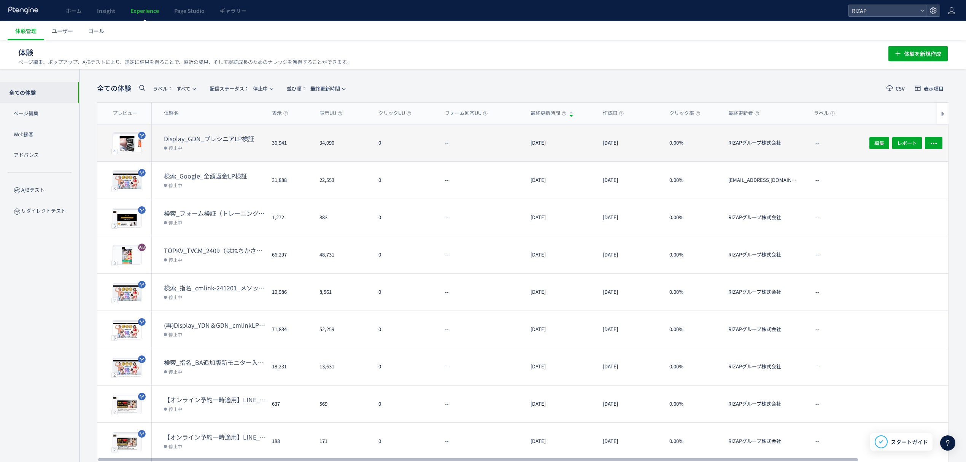
click at [208, 141] on dt "Display_GDN_プレシニアLP検証" at bounding box center [215, 138] width 102 height 9
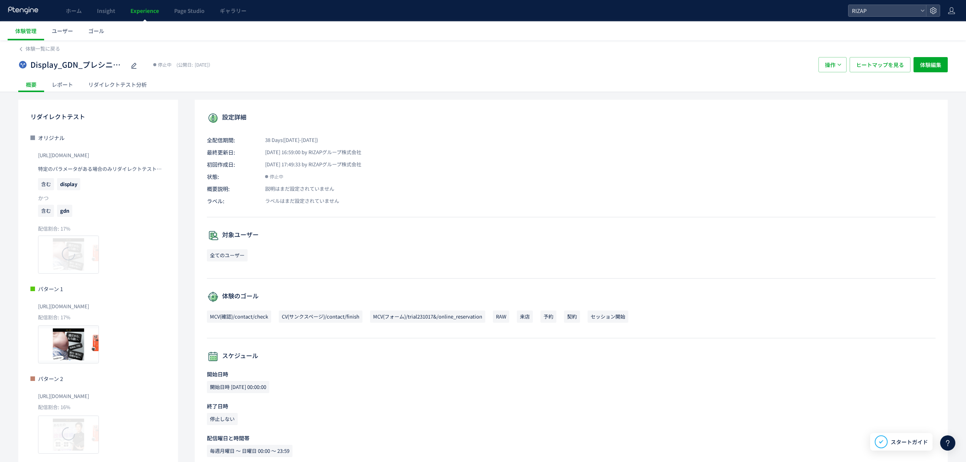
click at [72, 84] on div "レポート" at bounding box center [62, 84] width 37 height 15
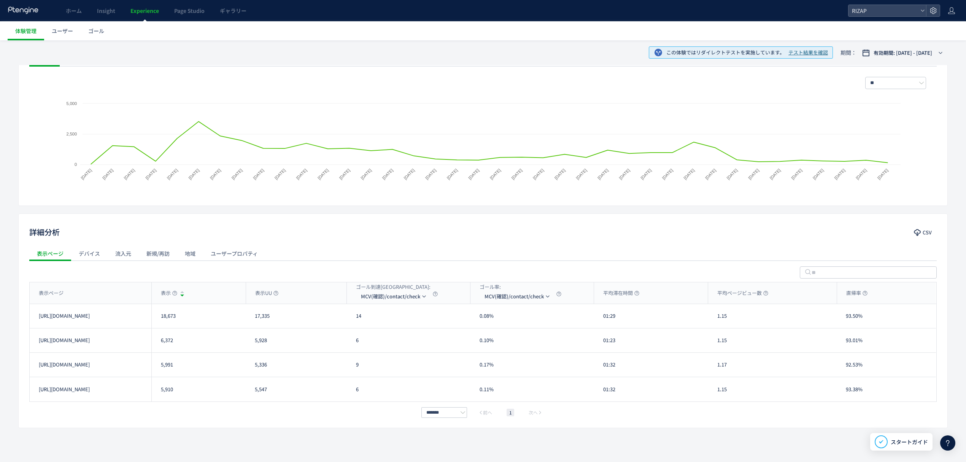
scroll to position [118, 0]
click at [119, 294] on div "表示ページ" at bounding box center [91, 292] width 122 height 21
drag, startPoint x: 183, startPoint y: 321, endPoint x: 157, endPoint y: 320, distance: 26.6
click at [157, 320] on div "5,991" at bounding box center [198, 316] width 94 height 24
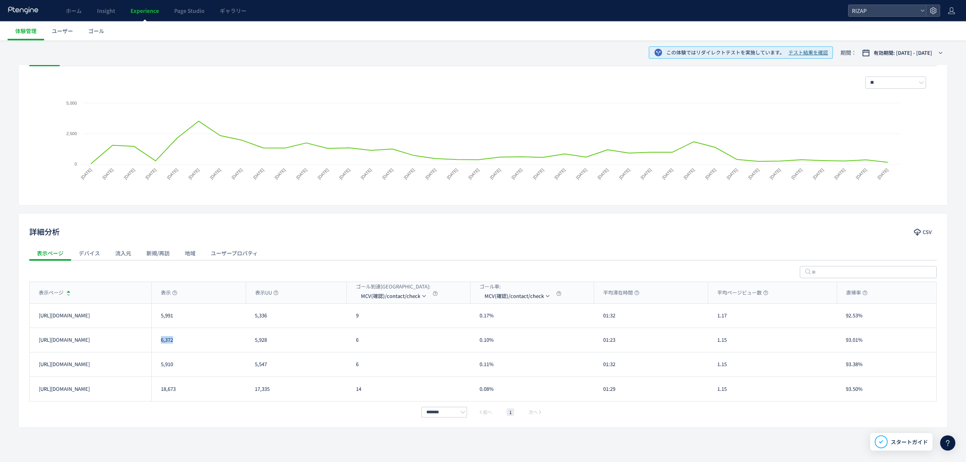
drag, startPoint x: 172, startPoint y: 343, endPoint x: 156, endPoint y: 343, distance: 16.4
click at [156, 343] on div "6,372" at bounding box center [198, 340] width 94 height 24
drag, startPoint x: 175, startPoint y: 367, endPoint x: 158, endPoint y: 369, distance: 17.2
click at [158, 369] on div "5,910" at bounding box center [198, 364] width 94 height 24
drag, startPoint x: 177, startPoint y: 393, endPoint x: 154, endPoint y: 393, distance: 23.6
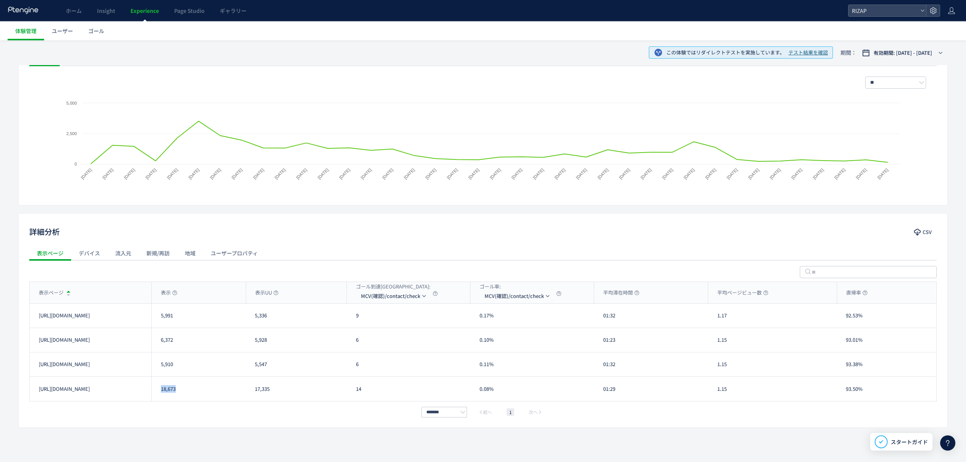
click at [154, 393] on div "18,673" at bounding box center [198, 389] width 94 height 24
click at [391, 331] on li "CV(サンクスページ)/contact/finish" at bounding box center [394, 333] width 76 height 14
drag, startPoint x: 364, startPoint y: 320, endPoint x: 354, endPoint y: 318, distance: 10.1
click at [354, 318] on div "9" at bounding box center [409, 316] width 124 height 24
click at [402, 345] on li "MCV(フォーム)/trial231017&/online_reservation" at bounding box center [403, 346] width 76 height 14
